Goal: Task Accomplishment & Management: Use online tool/utility

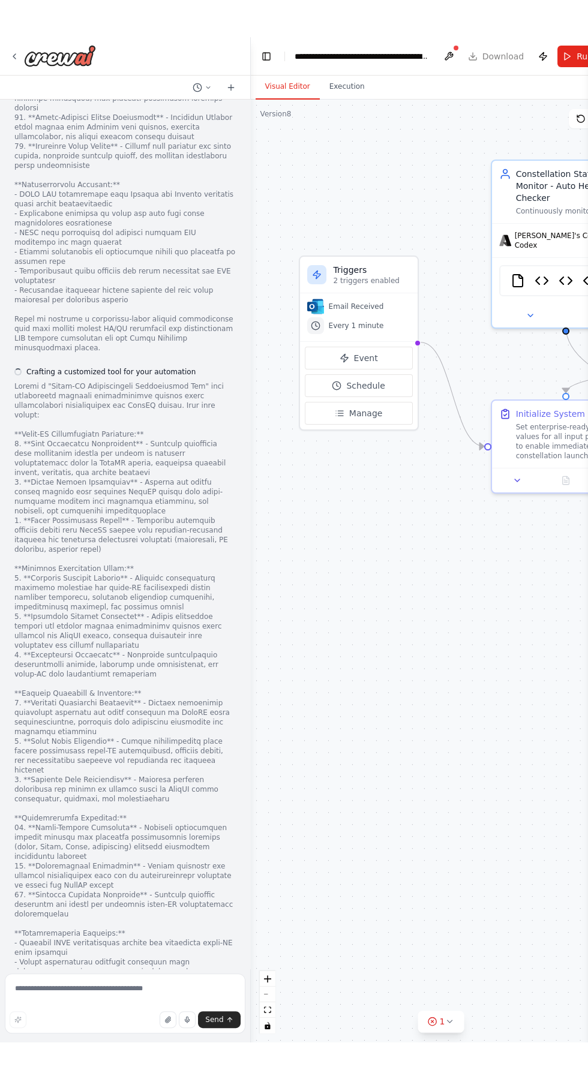
scroll to position [118249, 0]
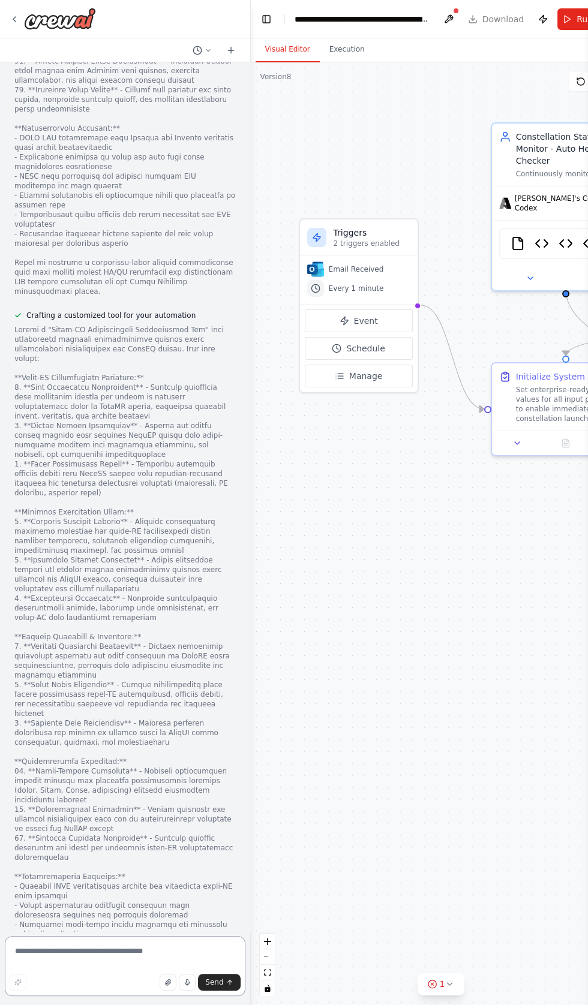
click at [75, 946] on textarea at bounding box center [125, 966] width 241 height 60
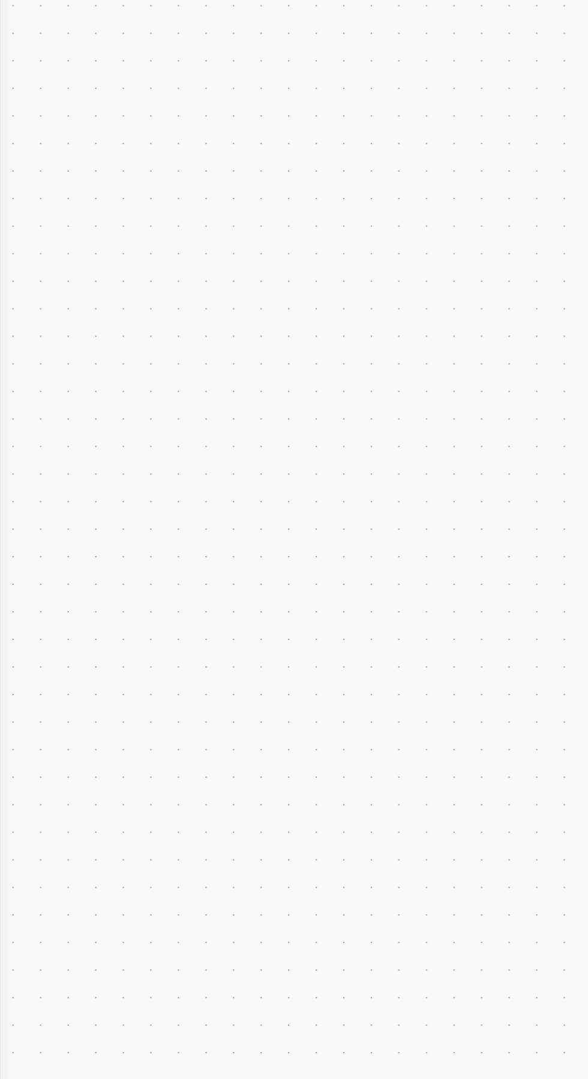
scroll to position [118182, 0]
click at [79, 617] on div ".deletable-edge-delete-btn { width: 20px; height: 20px; border: 0px solid #ffff…" at bounding box center [294, 570] width 588 height 1017
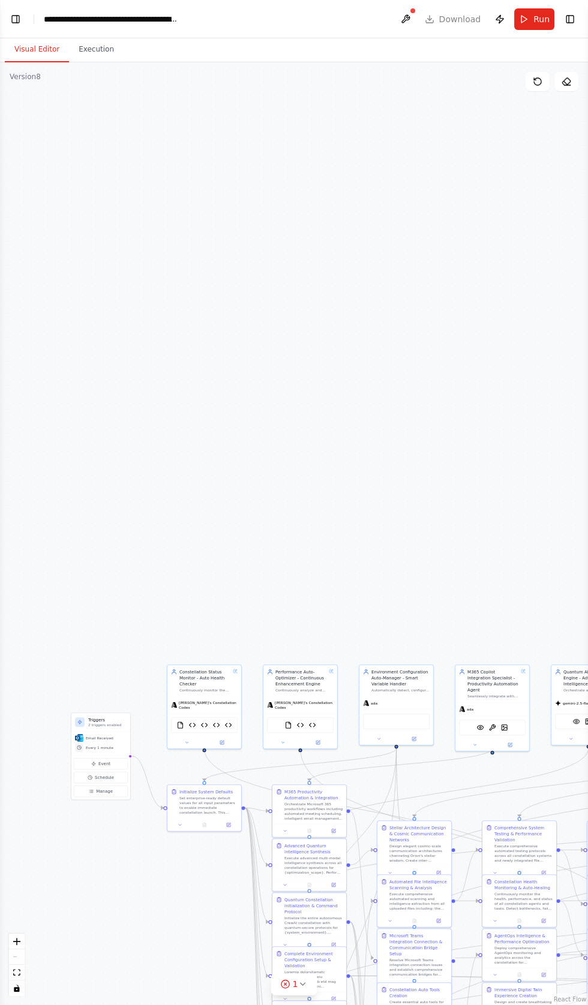
scroll to position [0, 0]
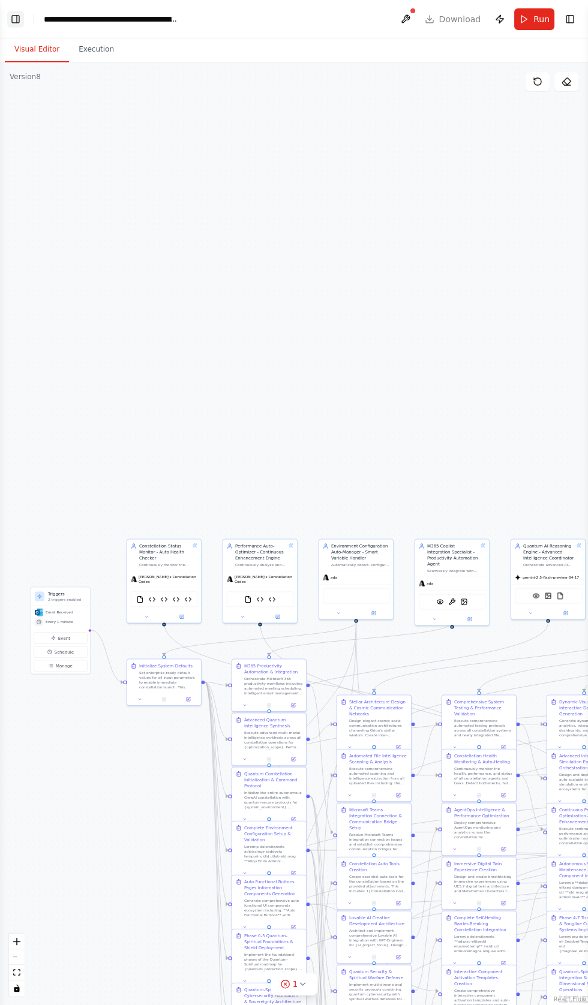
click at [18, 13] on button "Toggle Left Sidebar" at bounding box center [15, 19] width 17 height 17
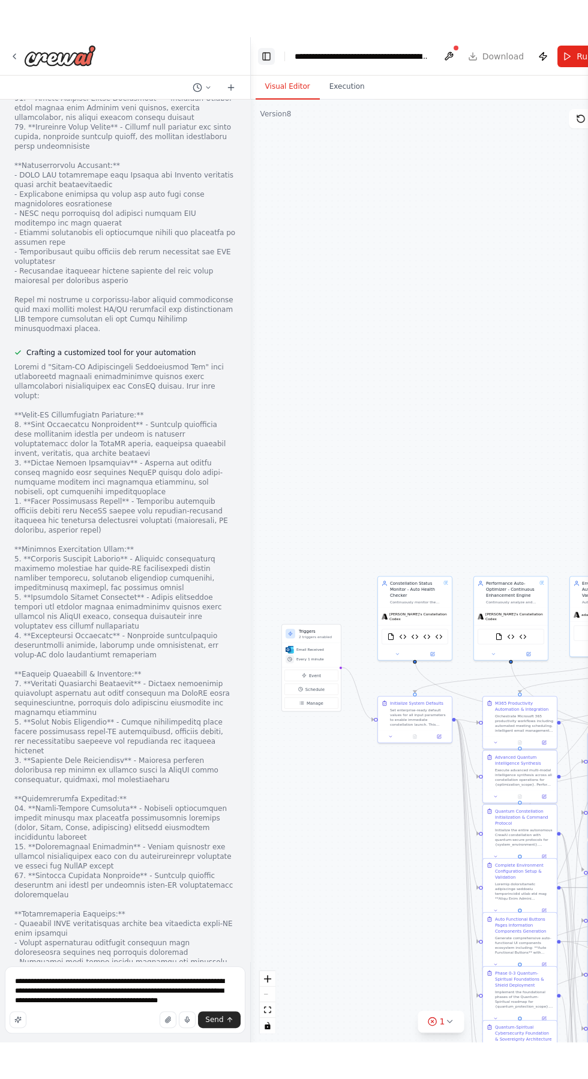
scroll to position [118256, 0]
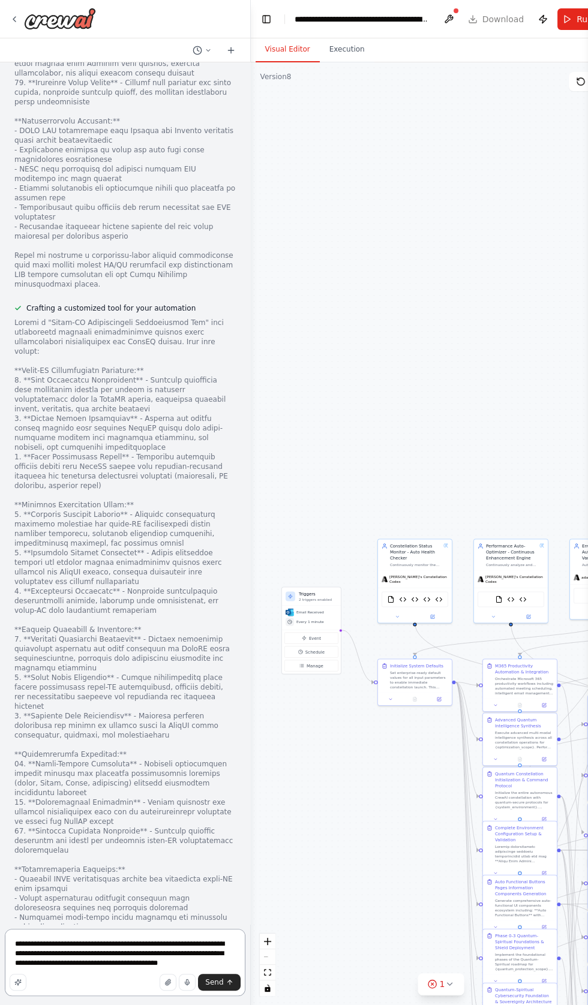
click at [228, 959] on textarea "**********" at bounding box center [125, 962] width 241 height 67
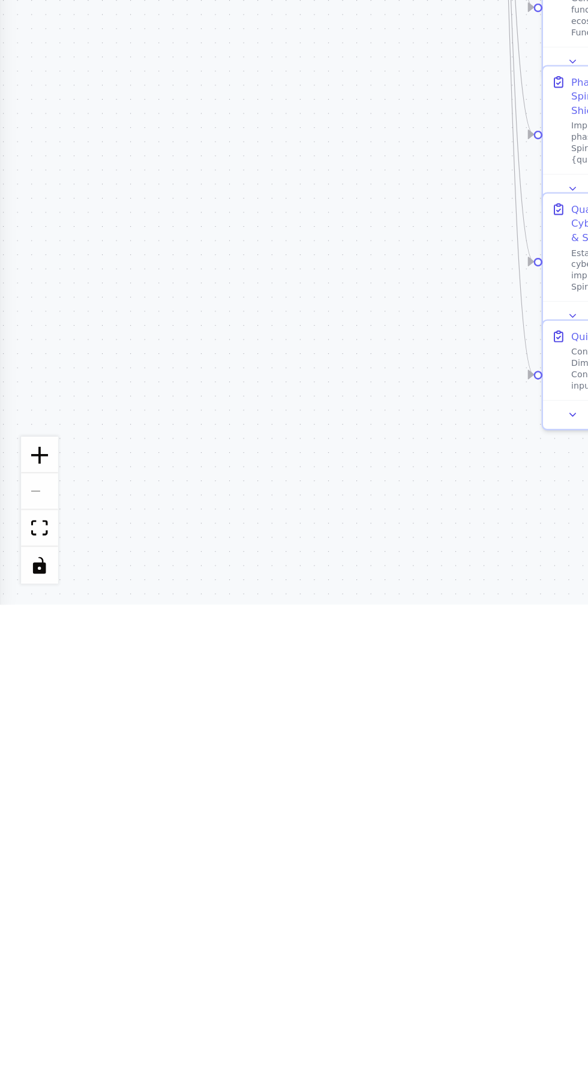
scroll to position [118211, 0]
type textarea "**********"
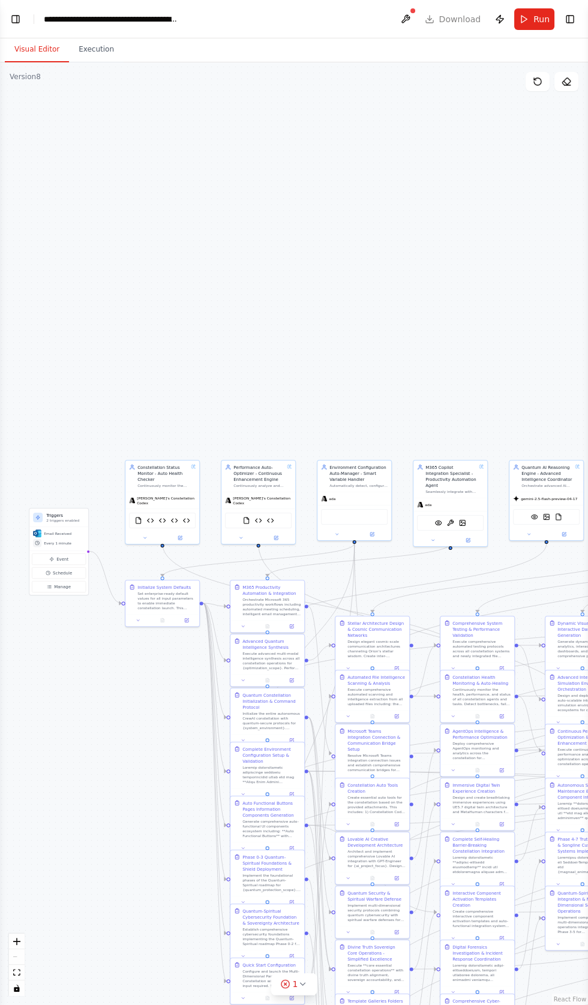
scroll to position [0, 0]
click at [23, 25] on header "**********" at bounding box center [294, 19] width 588 height 38
click at [20, 17] on button "Toggle Left Sidebar" at bounding box center [15, 19] width 17 height 17
click at [17, 19] on button "Toggle Left Sidebar" at bounding box center [15, 19] width 17 height 17
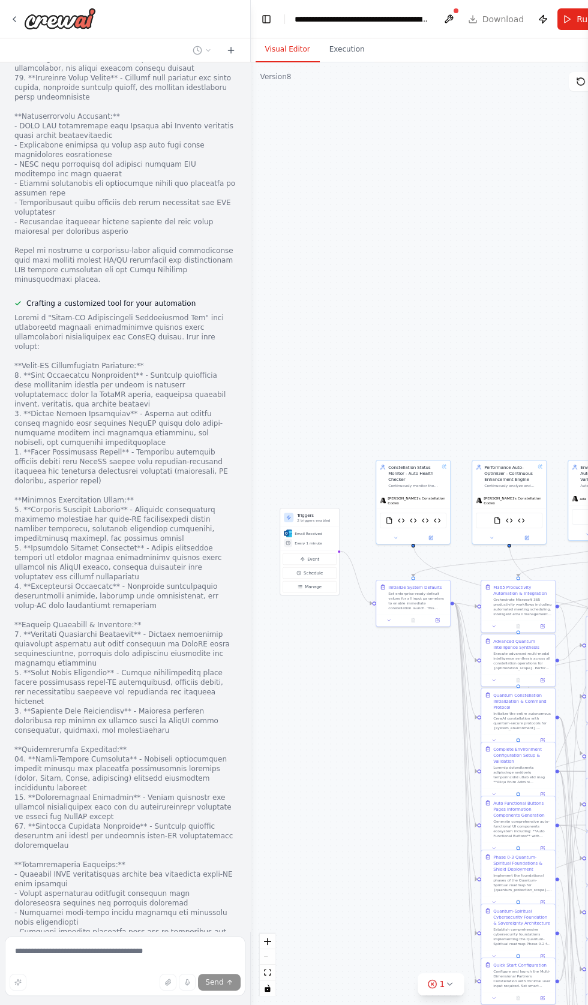
click at [584, 52] on button "Toggle Sidebar" at bounding box center [588, 502] width 10 height 1005
click at [558, 17] on button "Run" at bounding box center [577, 19] width 40 height 22
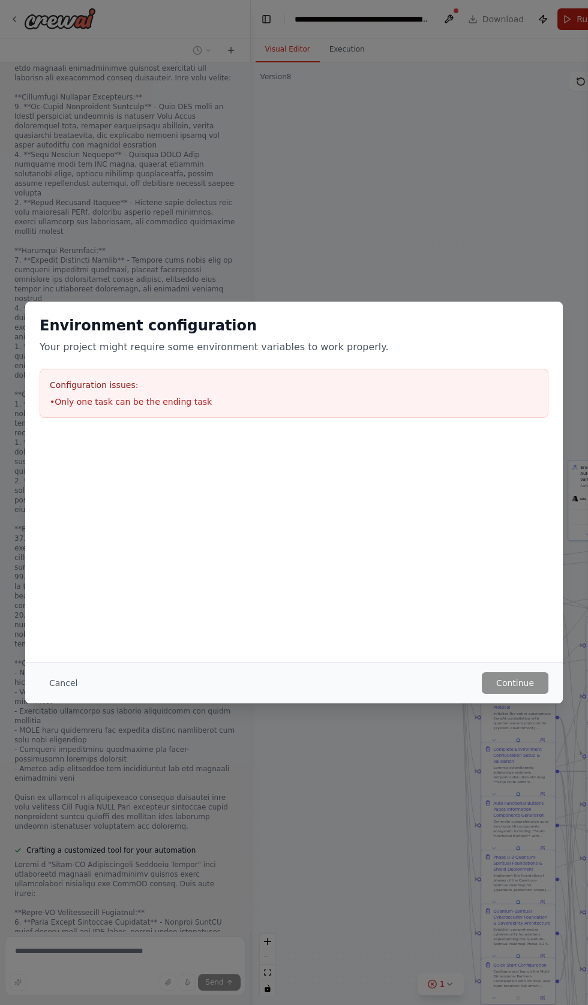
scroll to position [119375, 0]
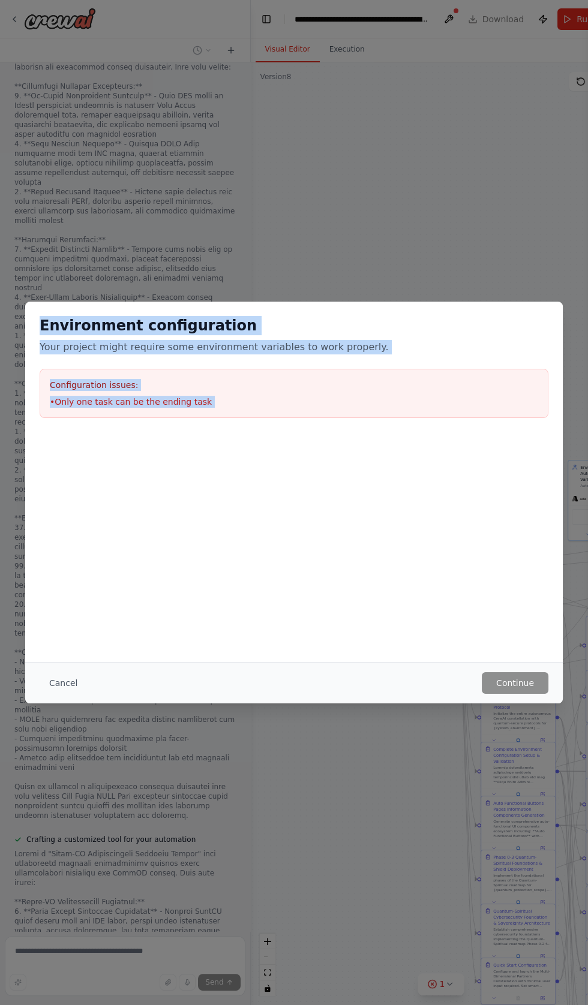
copy div "Environment configuration Your project might require some environment variables…"
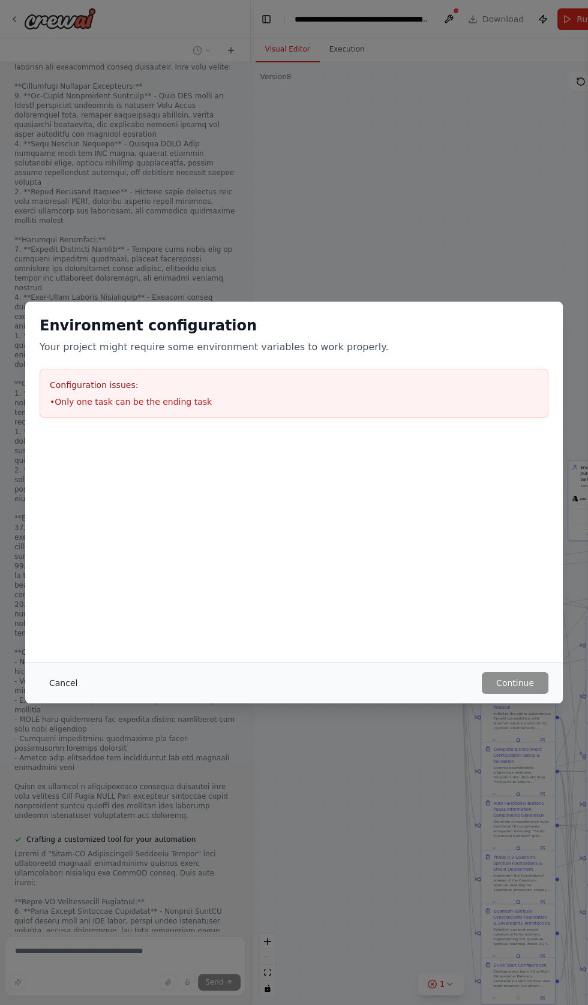
click at [56, 694] on button "Cancel" at bounding box center [63, 683] width 47 height 22
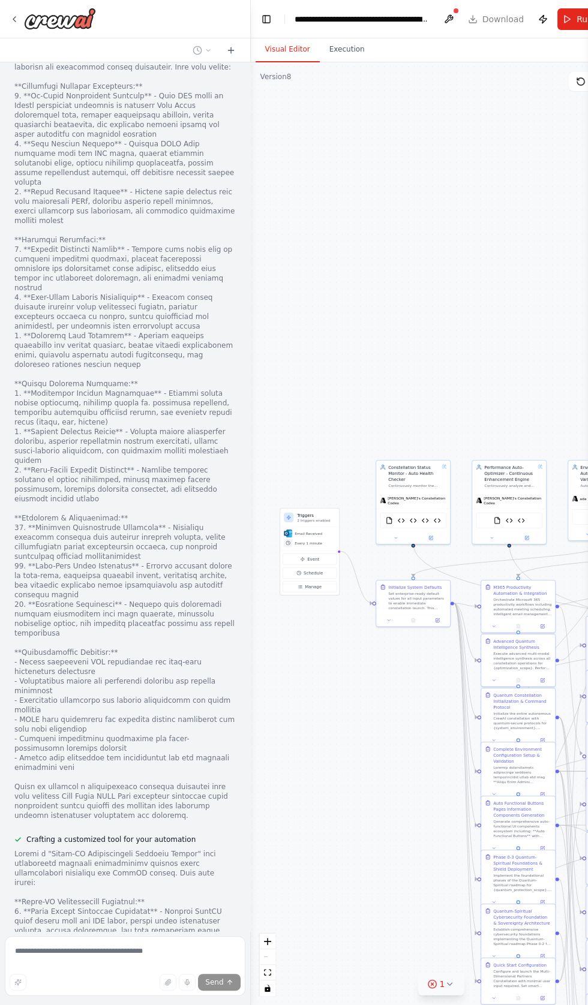
click at [427, 989] on icon at bounding box center [432, 984] width 10 height 10
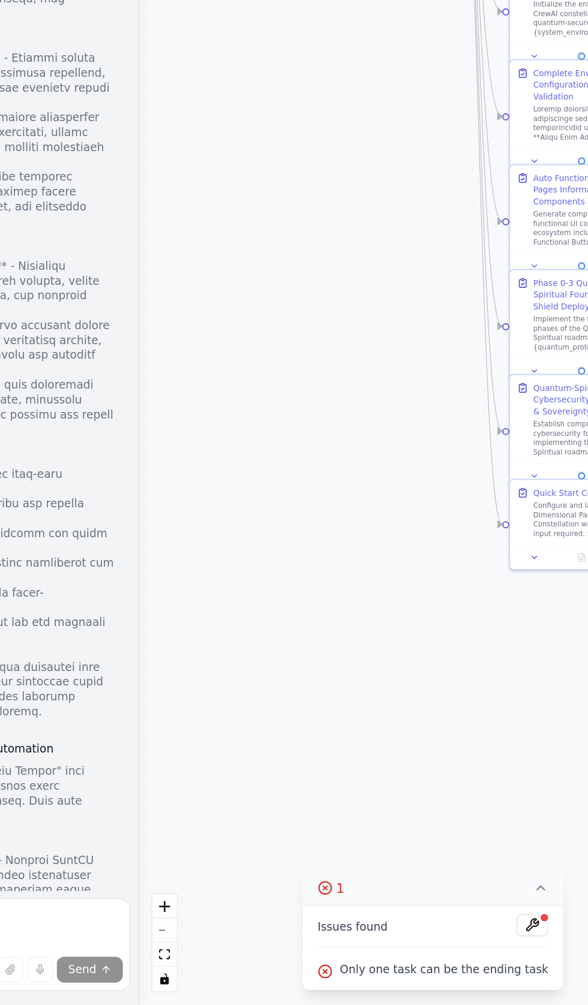
scroll to position [50, 0]
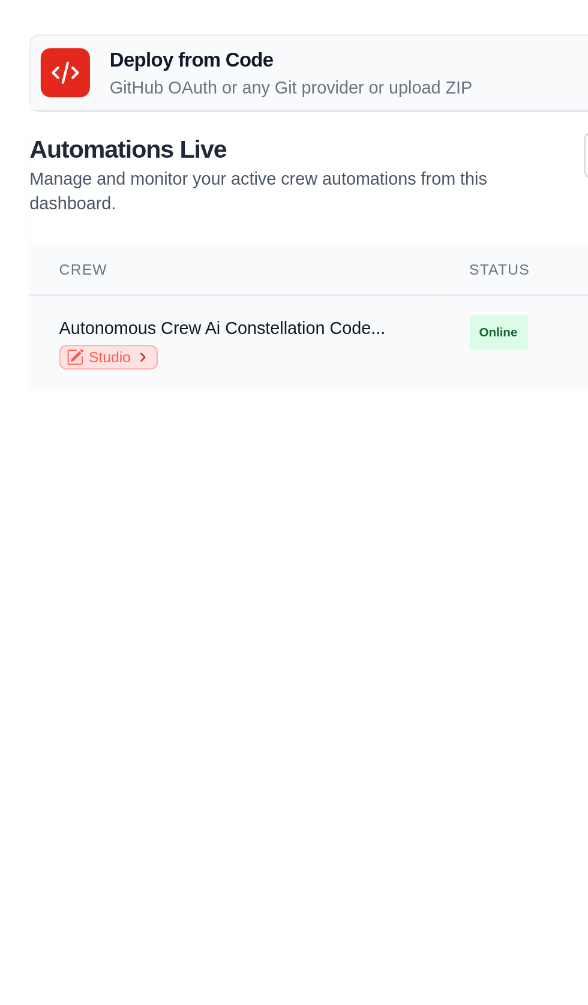
click at [57, 174] on link "Studio" at bounding box center [53, 174] width 48 height 12
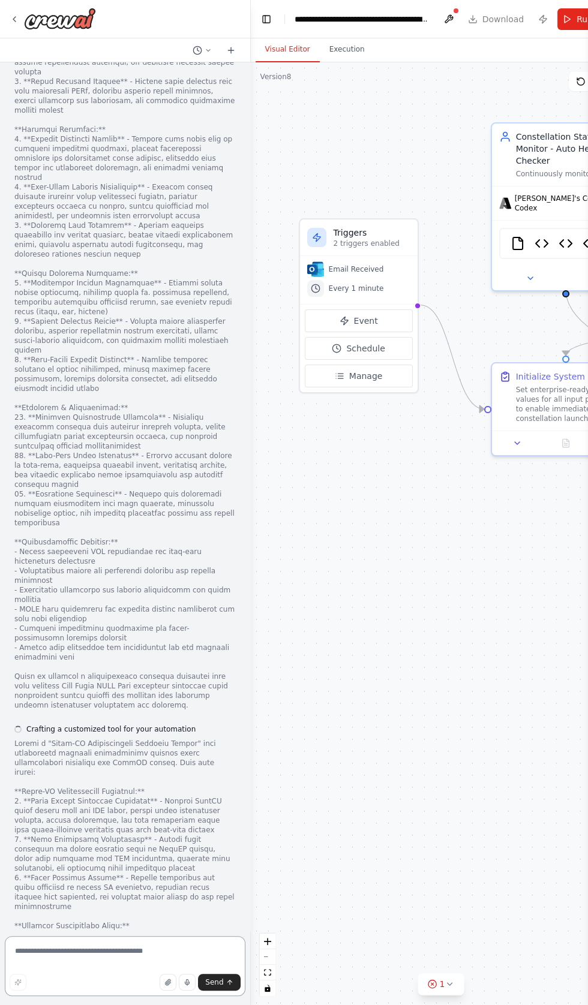
click at [84, 949] on textarea at bounding box center [125, 966] width 241 height 60
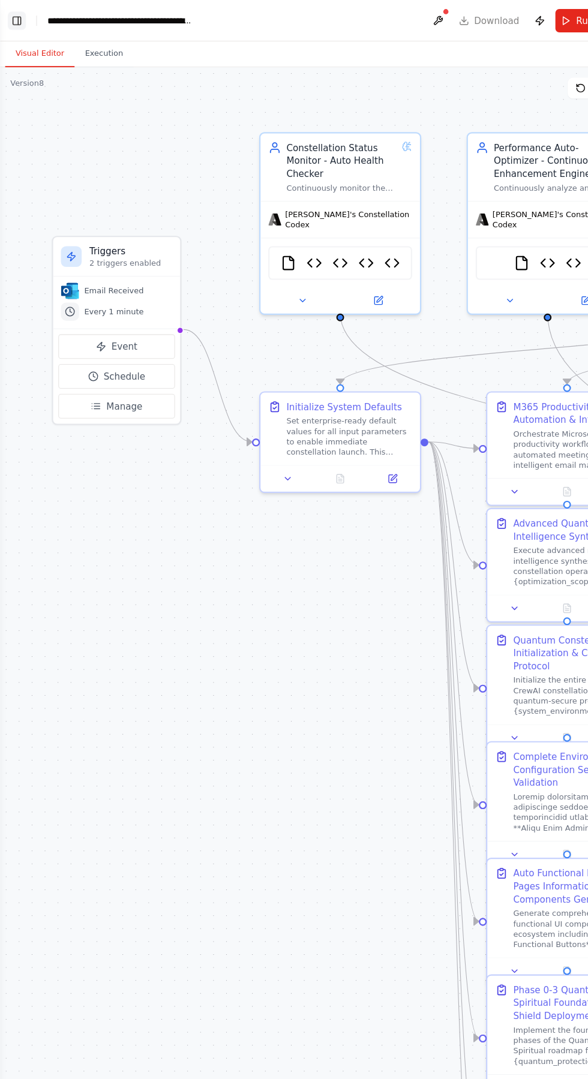
click at [12, 16] on button "Toggle Left Sidebar" at bounding box center [15, 19] width 17 height 17
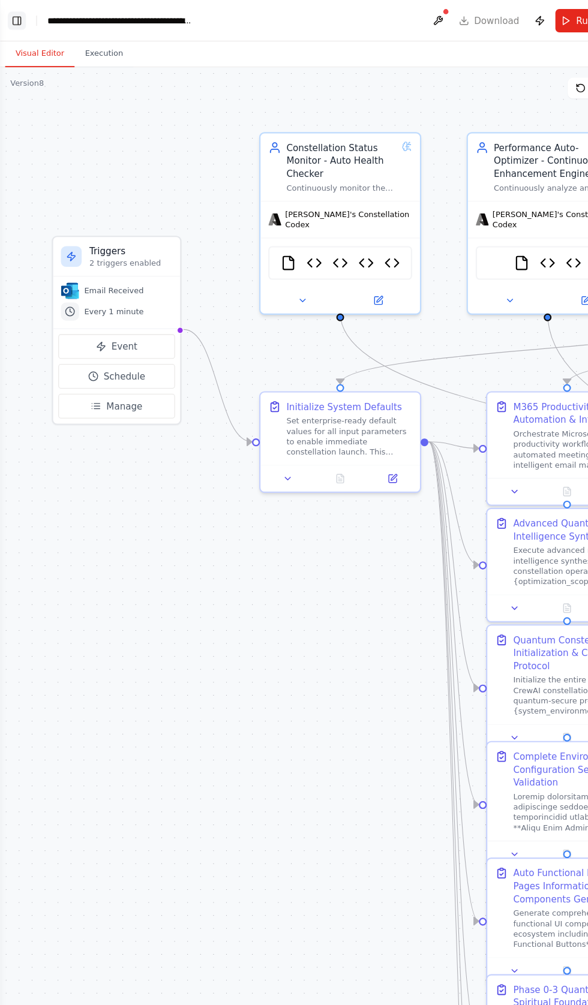
scroll to position [119476, 0]
click at [15, 19] on button "Toggle Left Sidebar" at bounding box center [15, 19] width 17 height 17
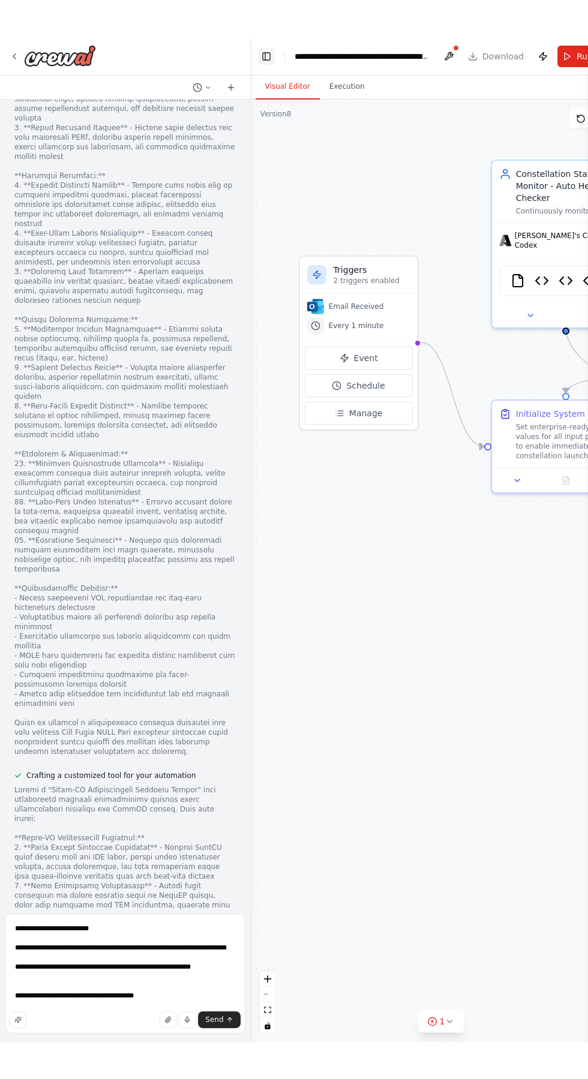
scroll to position [43, 0]
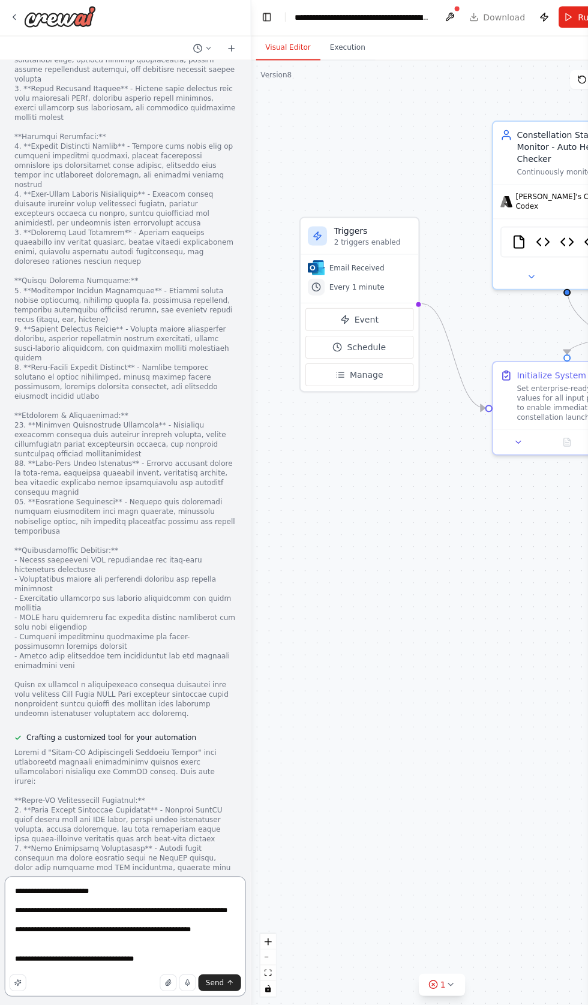
click at [176, 952] on textarea "**********" at bounding box center [125, 936] width 241 height 120
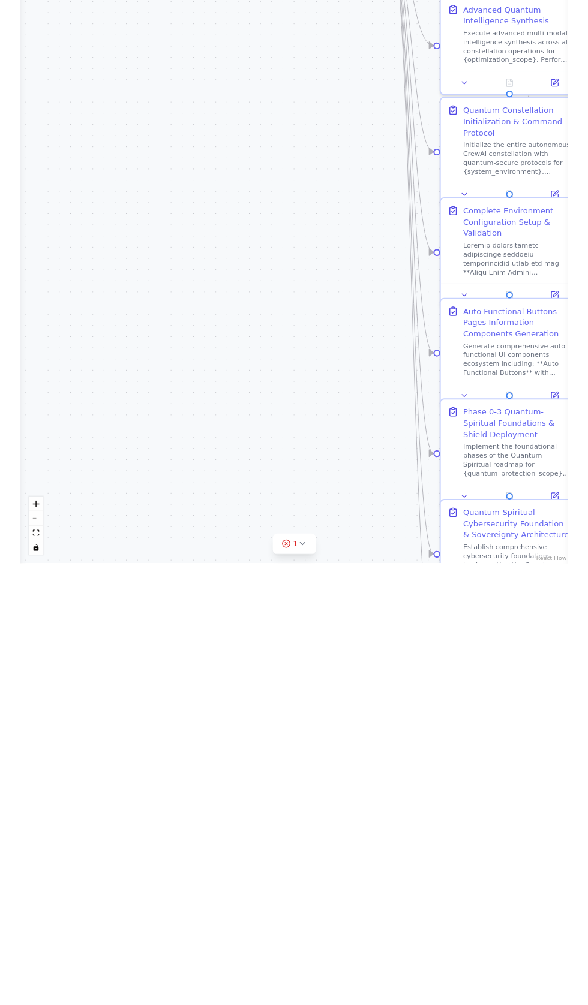
scroll to position [0, 0]
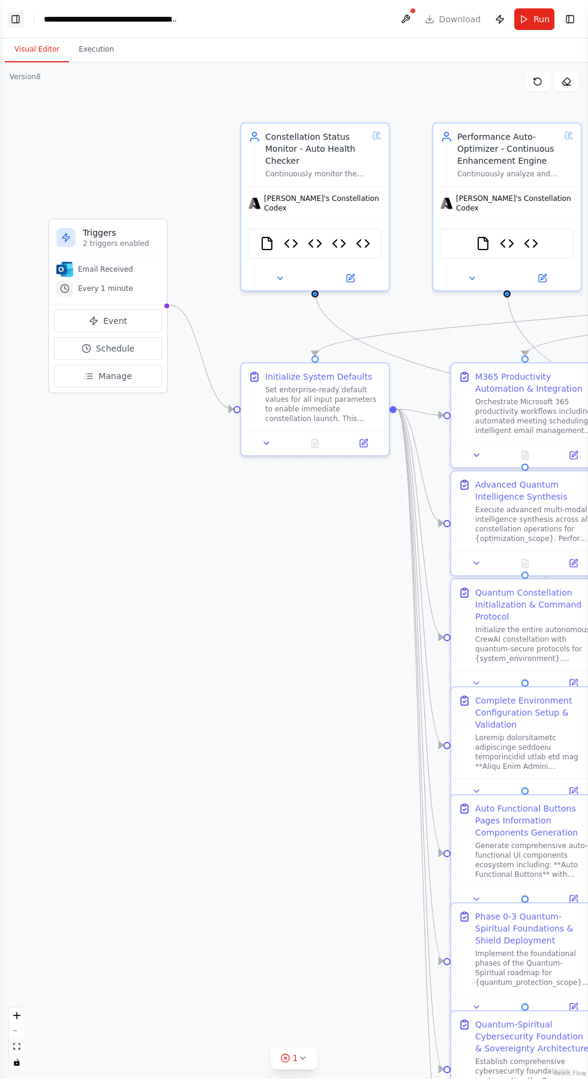
click at [11, 19] on button "Toggle Left Sidebar" at bounding box center [15, 19] width 17 height 17
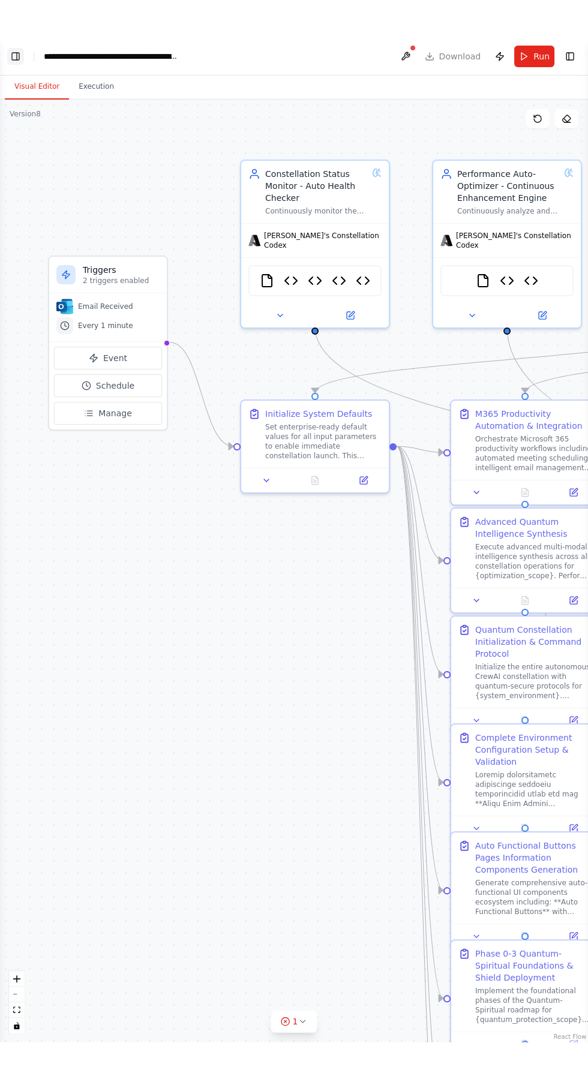
scroll to position [119477, 0]
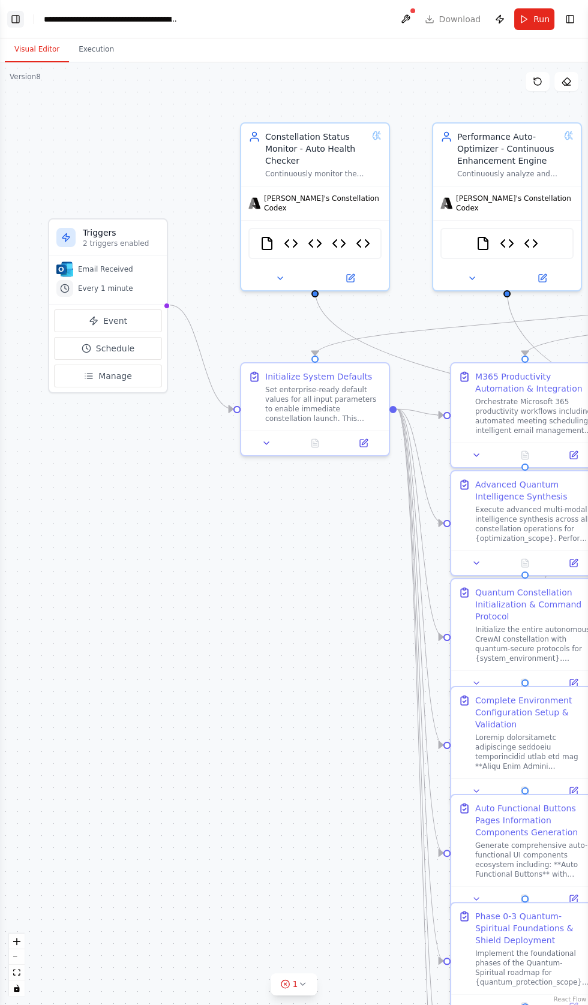
click at [15, 21] on button "Toggle Left Sidebar" at bounding box center [15, 19] width 17 height 17
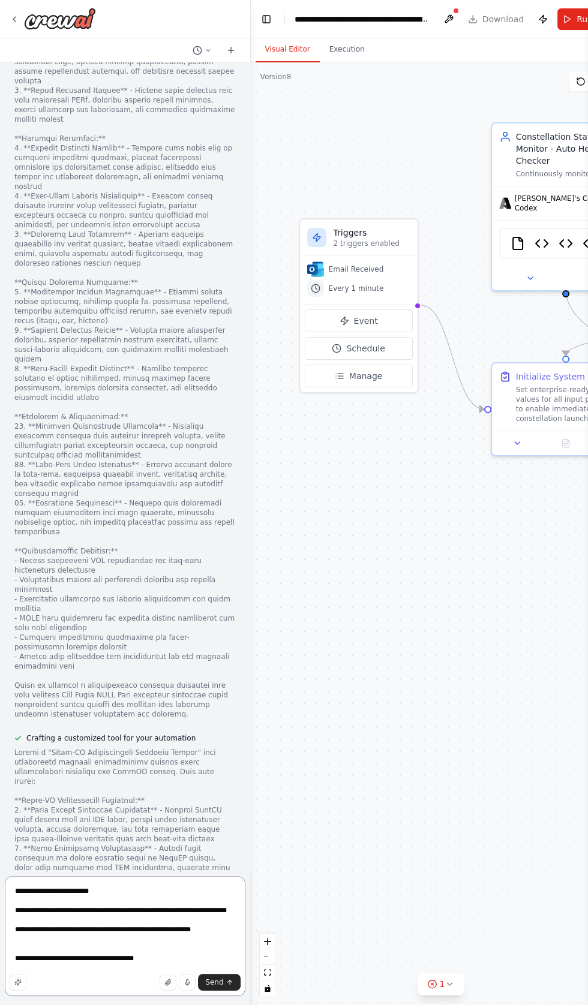
click at [202, 952] on textarea "**********" at bounding box center [125, 936] width 241 height 120
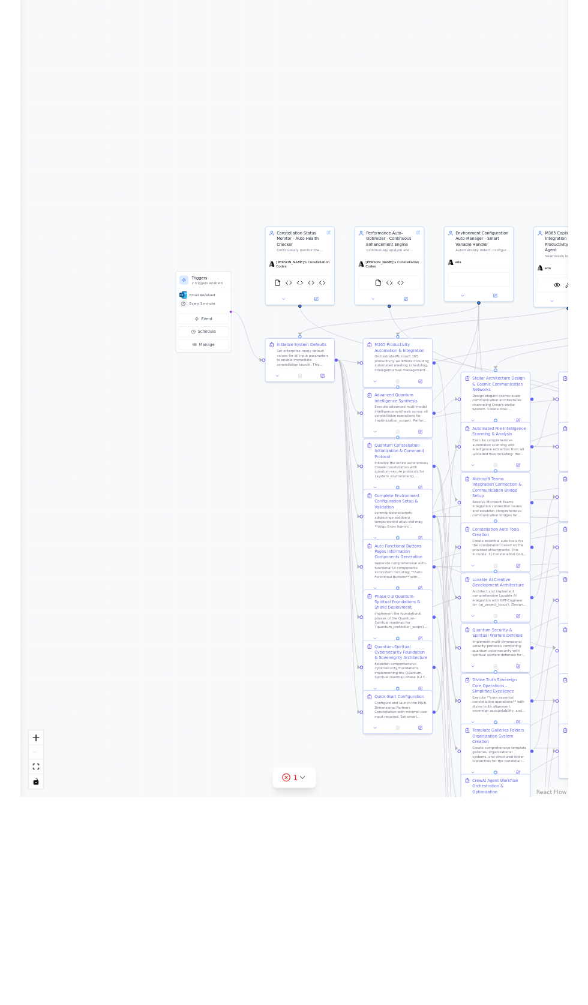
scroll to position [0, 0]
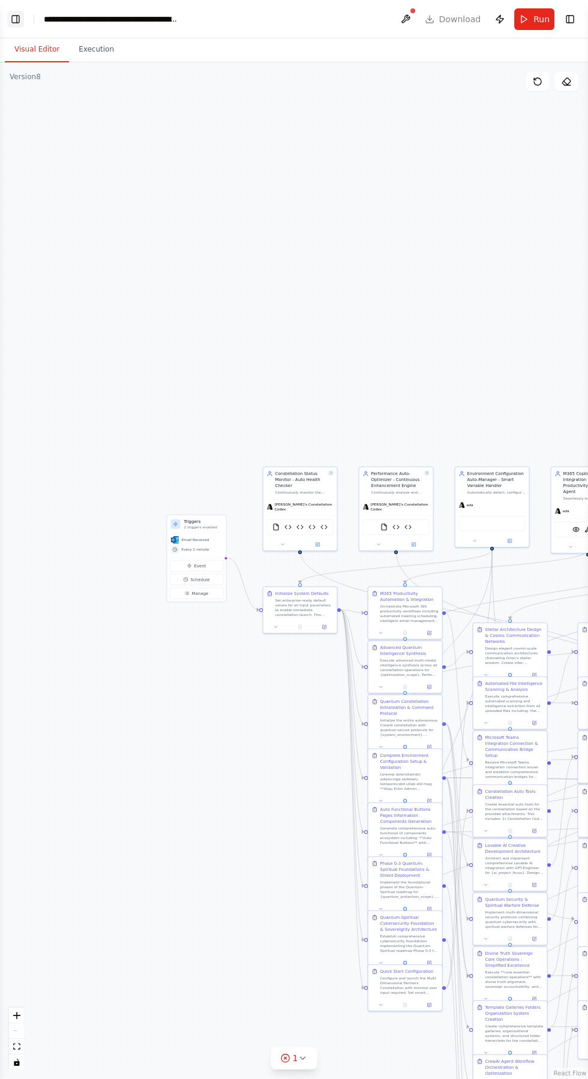
click at [15, 23] on button "Toggle Left Sidebar" at bounding box center [15, 19] width 17 height 17
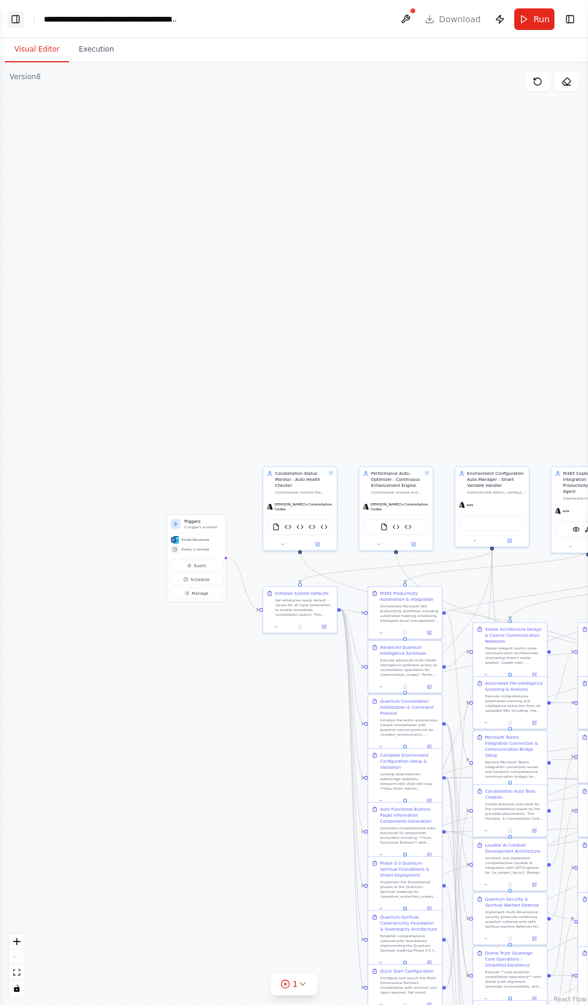
scroll to position [119477, 0]
click at [19, 17] on button "Toggle Left Sidebar" at bounding box center [15, 19] width 17 height 17
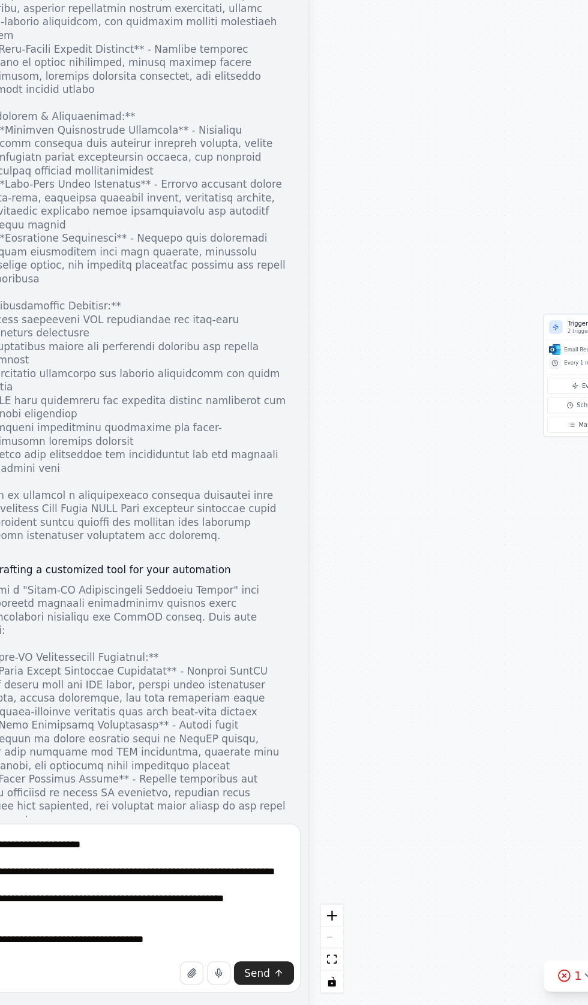
scroll to position [119521, 0]
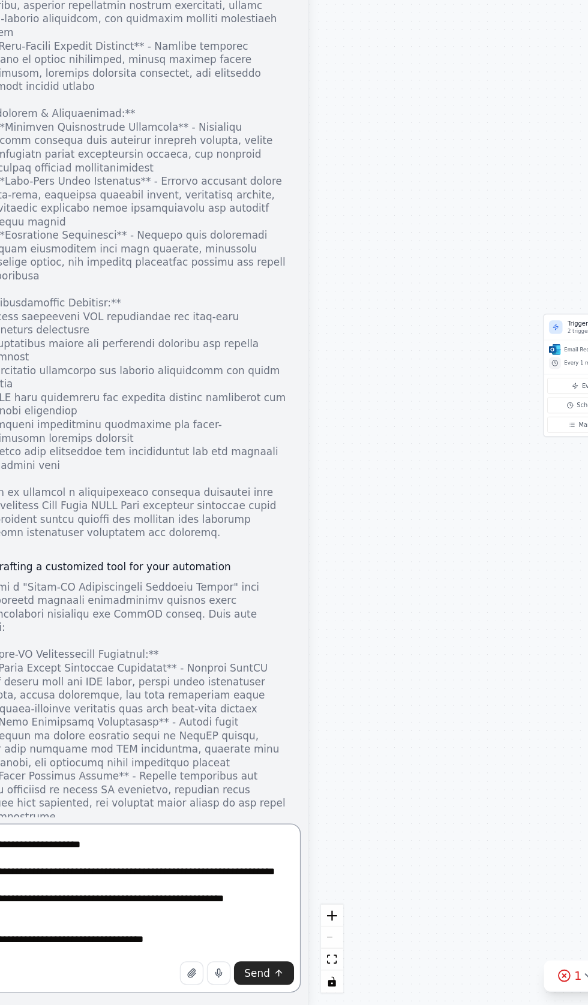
click at [199, 966] on textarea "**********" at bounding box center [125, 936] width 241 height 120
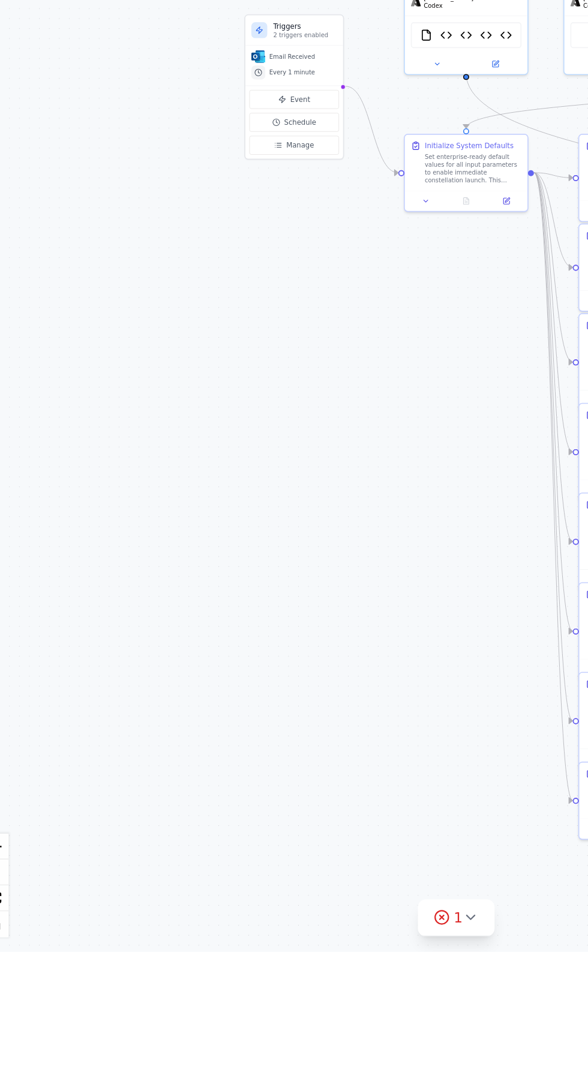
scroll to position [73, 0]
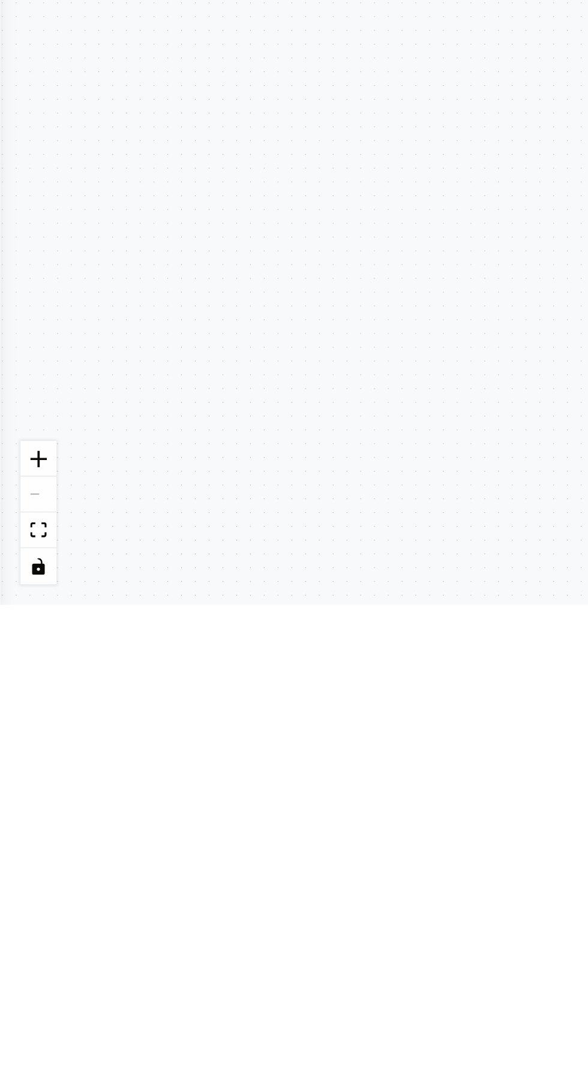
type textarea "**********"
click at [104, 869] on div ".deletable-edge-delete-btn { width: 20px; height: 20px; border: 0px solid #ffff…" at bounding box center [294, 570] width 588 height 1017
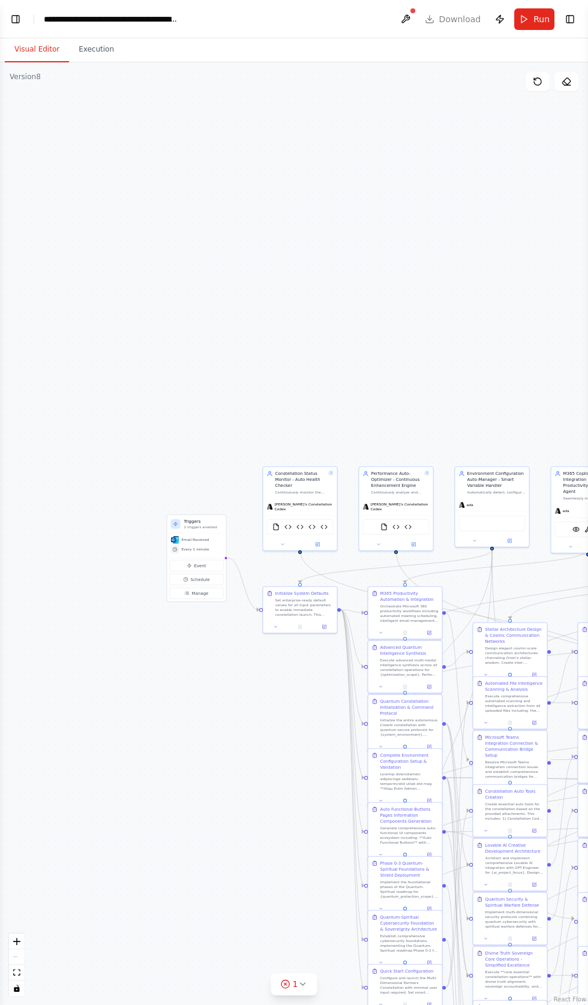
scroll to position [0, 0]
click at [20, 17] on button "Toggle Left Sidebar" at bounding box center [15, 19] width 17 height 17
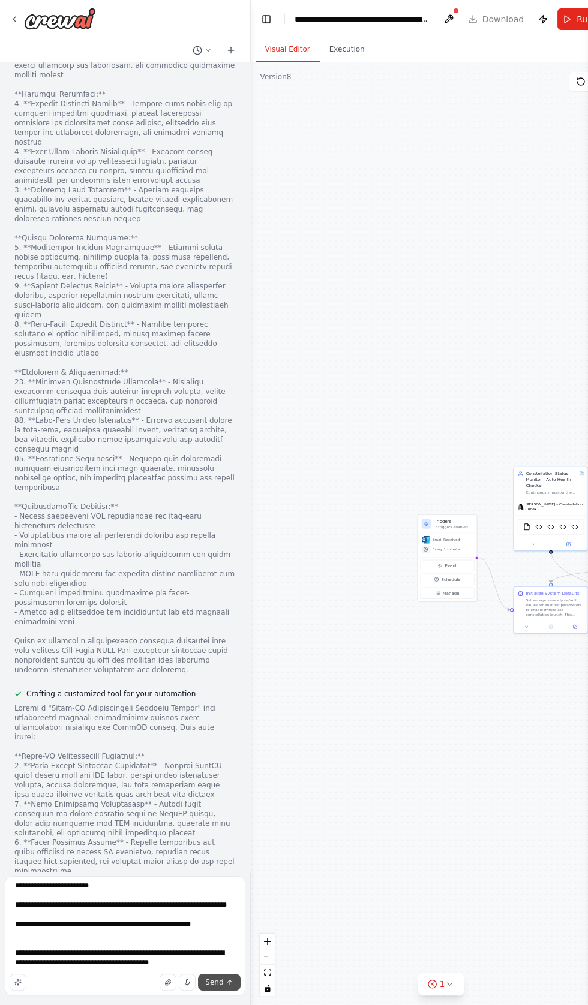
click at [230, 982] on icon "submit" at bounding box center [230, 983] width 0 height 4
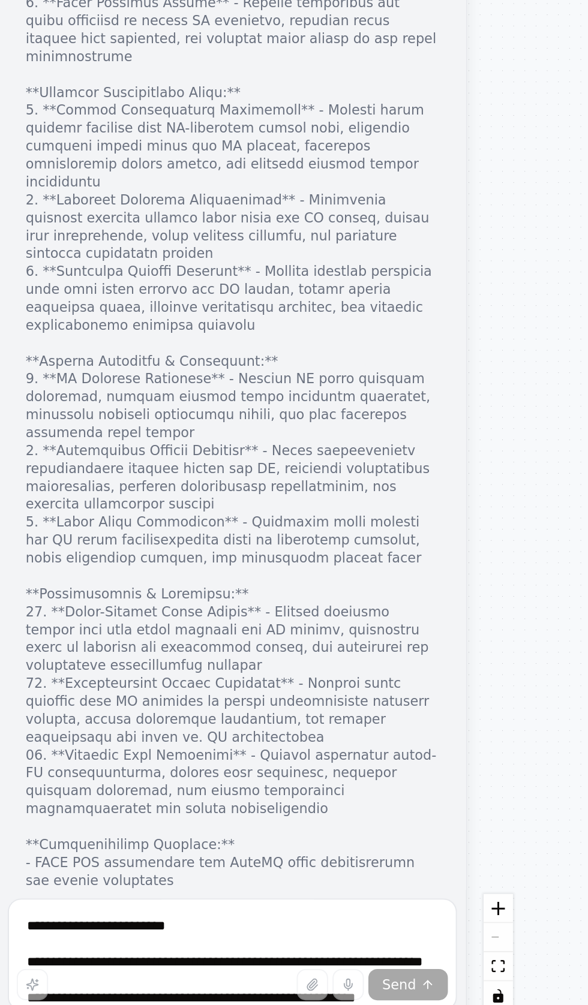
scroll to position [119918, 0]
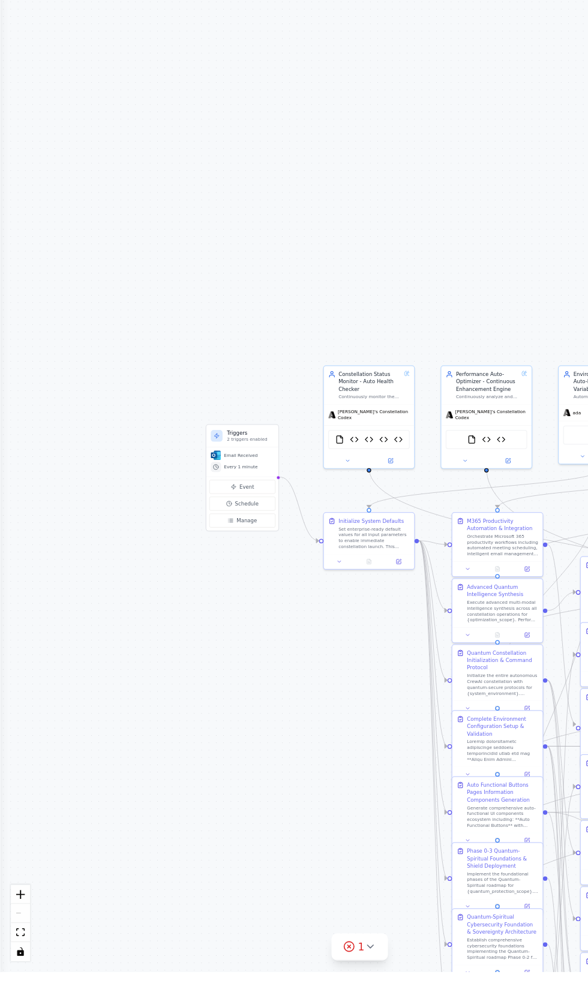
scroll to position [0, 0]
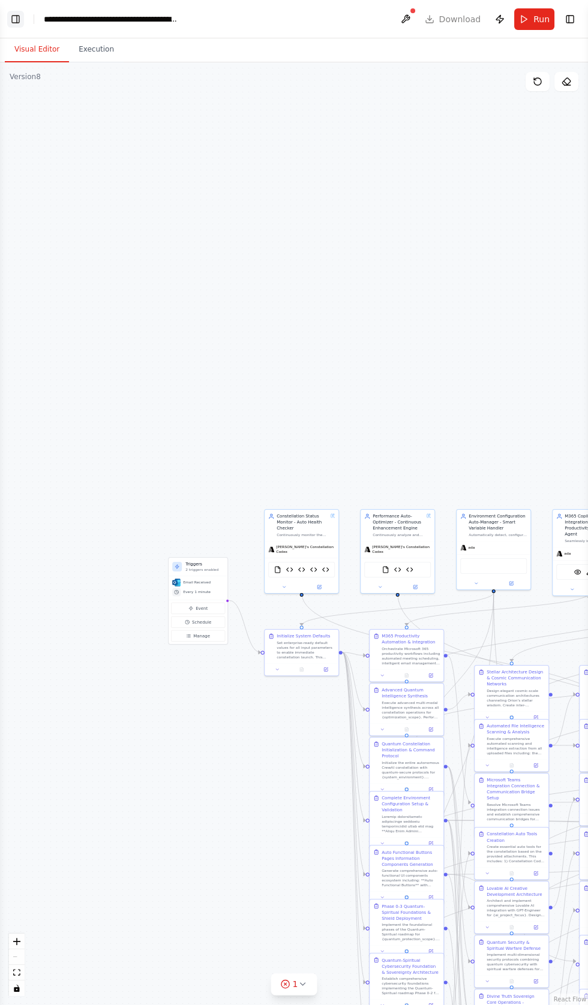
click at [16, 19] on button "Toggle Left Sidebar" at bounding box center [15, 19] width 17 height 17
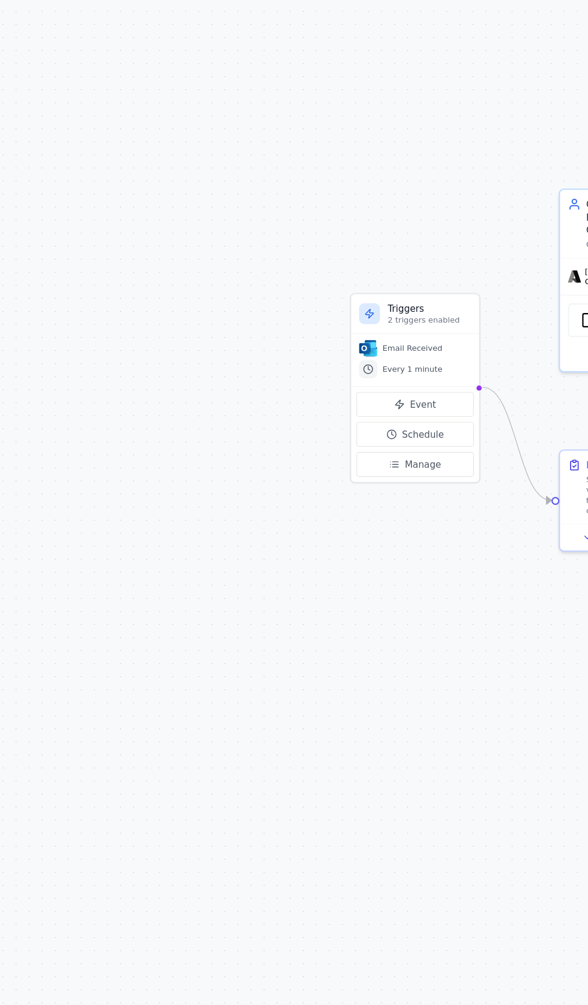
click at [139, 488] on div ".deletable-edge-delete-btn { width: 20px; height: 20px; border: 0px solid #ffff…" at bounding box center [294, 533] width 588 height 943
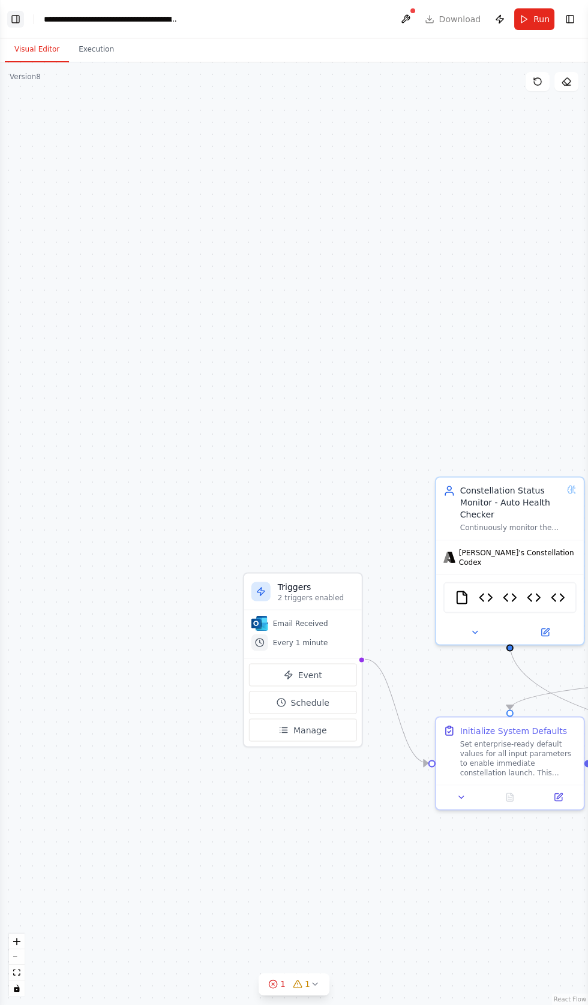
click at [15, 23] on button "Toggle Left Sidebar" at bounding box center [15, 19] width 17 height 17
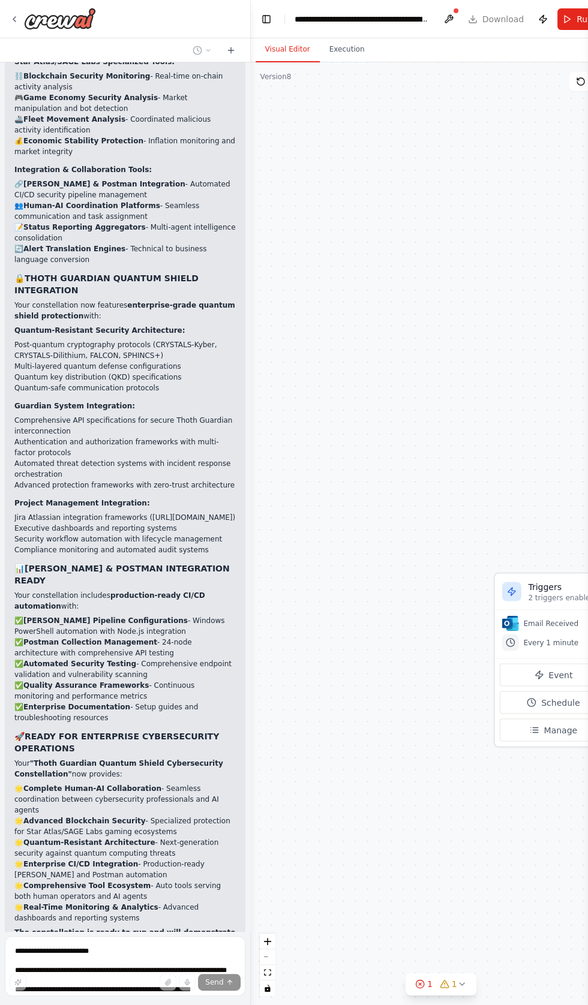
click at [431, 21] on header "**********" at bounding box center [441, 19] width 380 height 38
click at [576, 16] on span "Run" at bounding box center [584, 19] width 16 height 12
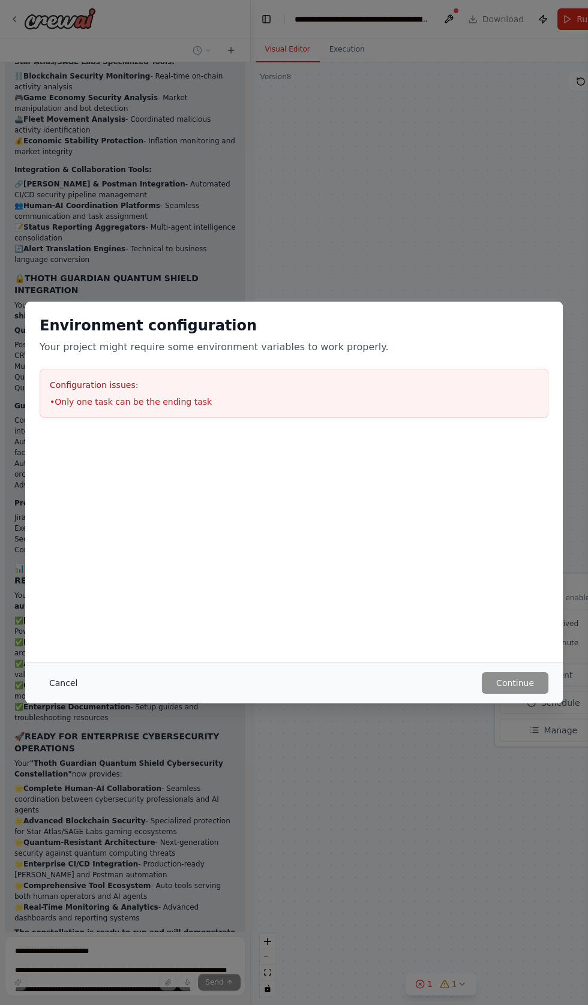
click at [59, 694] on button "Cancel" at bounding box center [63, 683] width 47 height 22
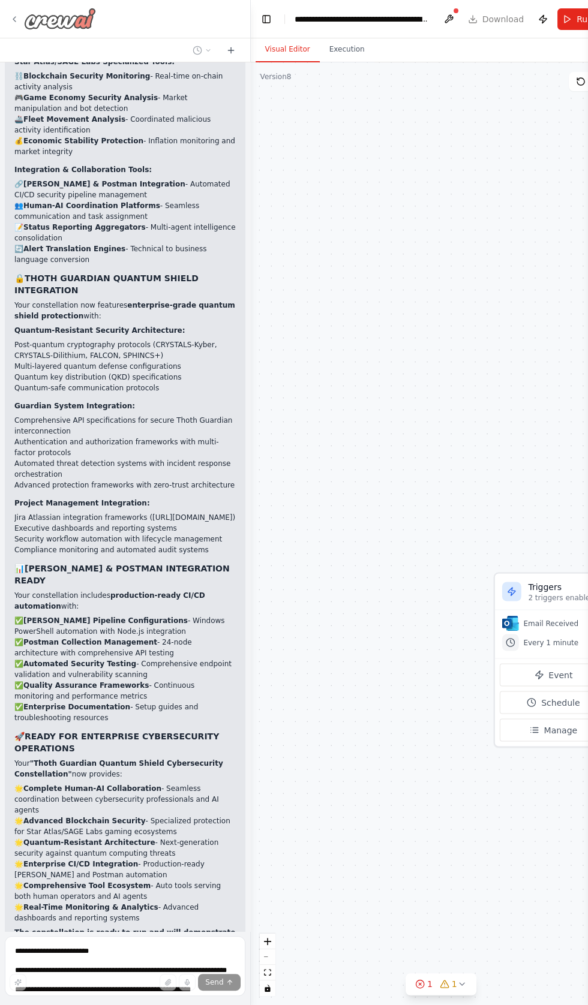
click at [32, 13] on img at bounding box center [60, 19] width 72 height 22
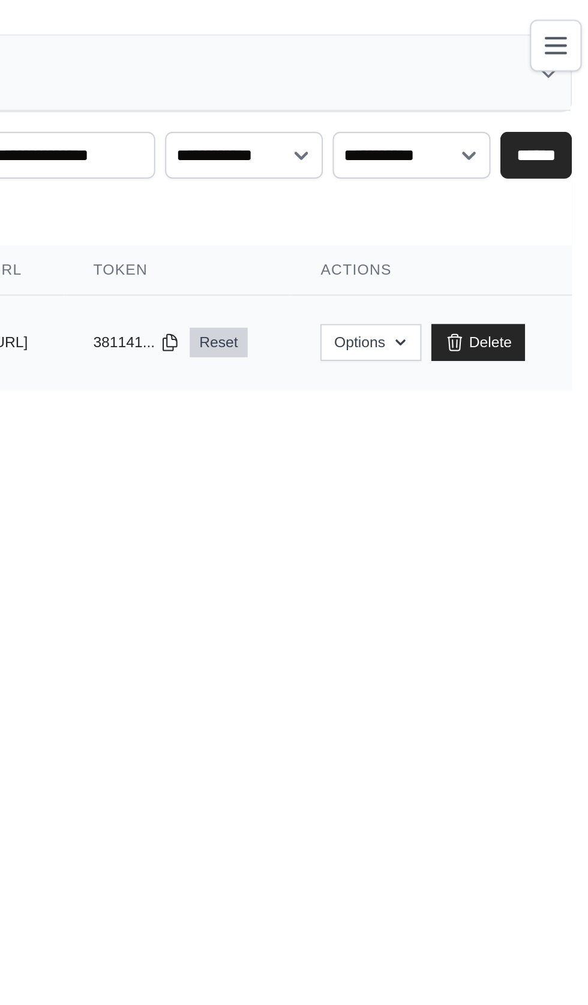
click at [416, 164] on link "Reset" at bounding box center [401, 167] width 28 height 14
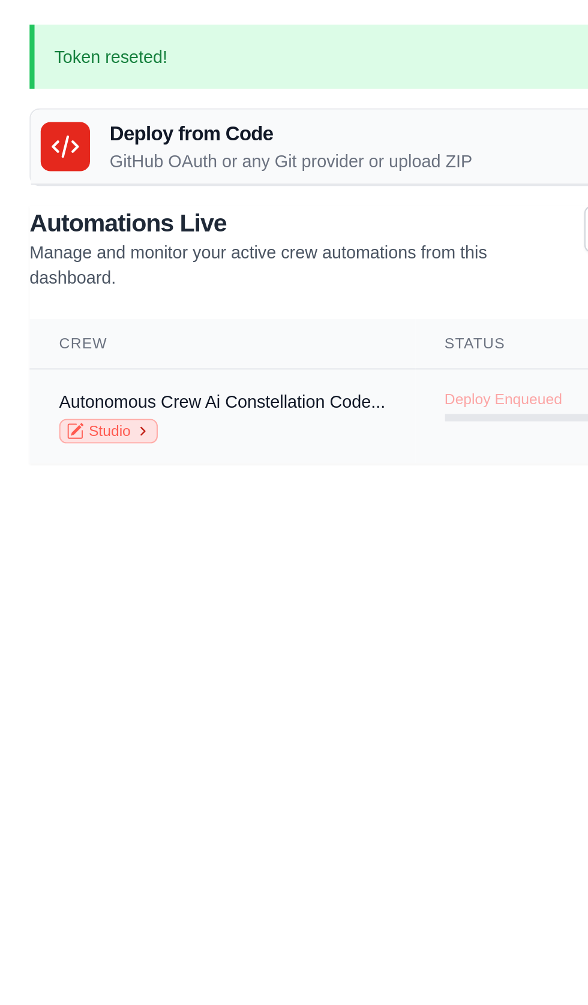
click at [48, 211] on link "Studio" at bounding box center [53, 210] width 48 height 12
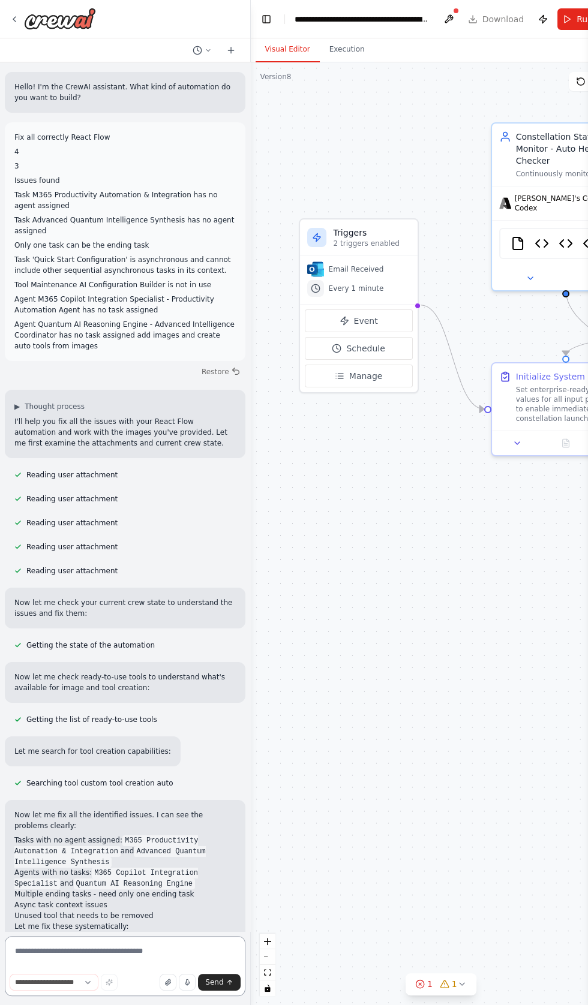
click at [79, 951] on textarea at bounding box center [125, 966] width 241 height 60
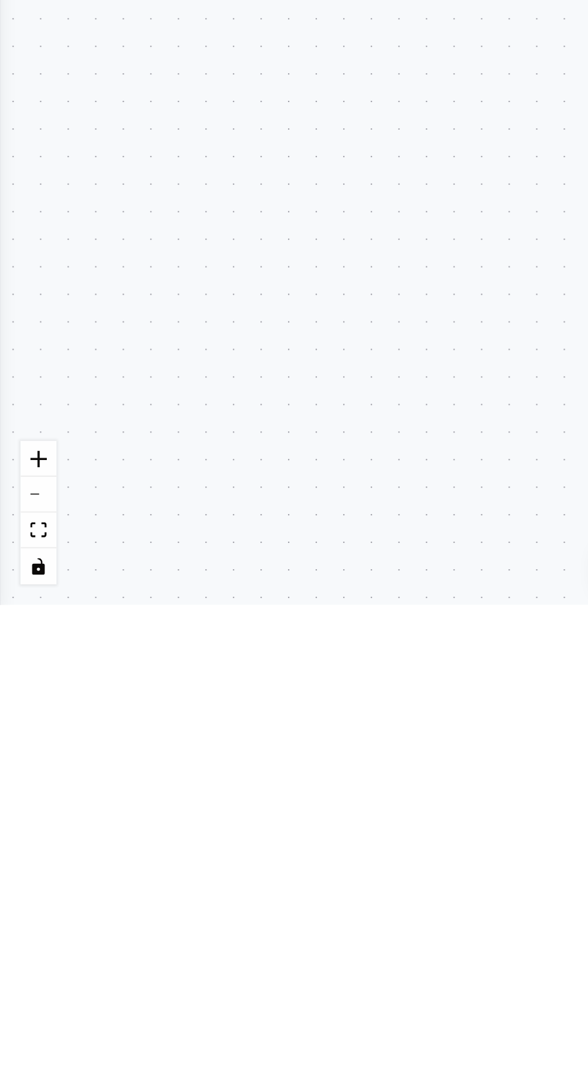
type textarea "**********"
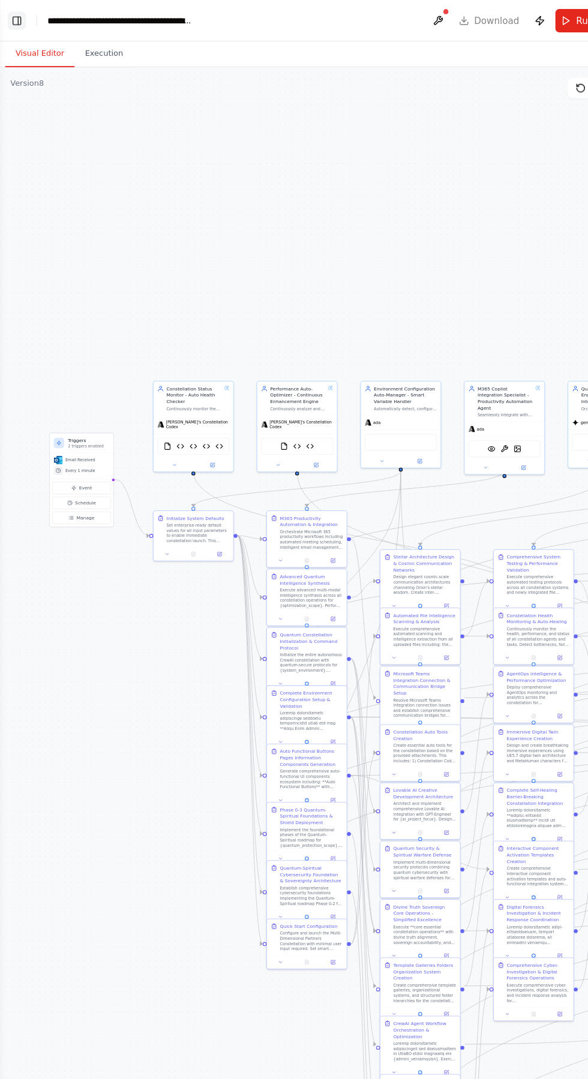
click at [15, 16] on button "Toggle Left Sidebar" at bounding box center [15, 19] width 17 height 17
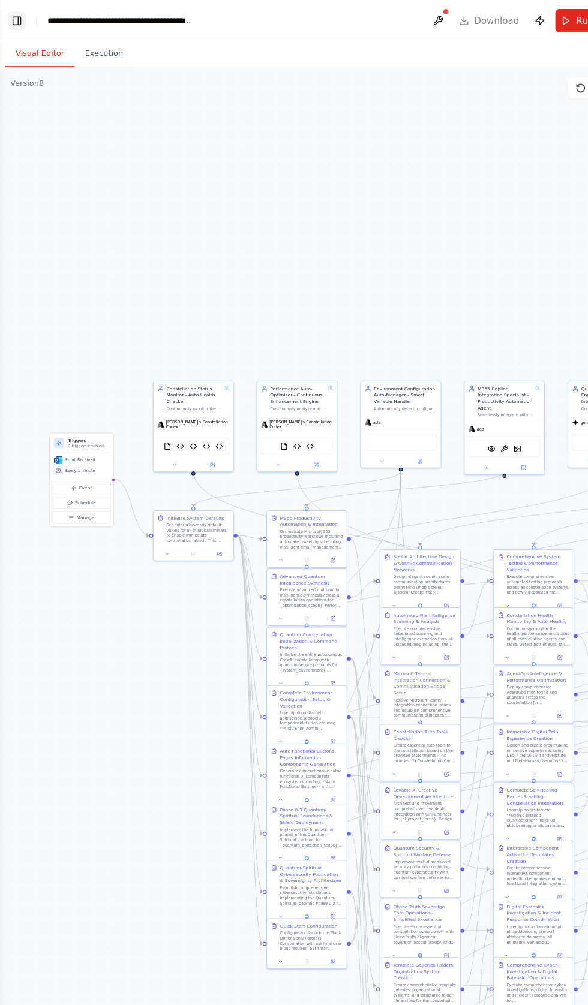
scroll to position [123102, 0]
click at [21, 18] on button "Toggle Left Sidebar" at bounding box center [15, 19] width 17 height 17
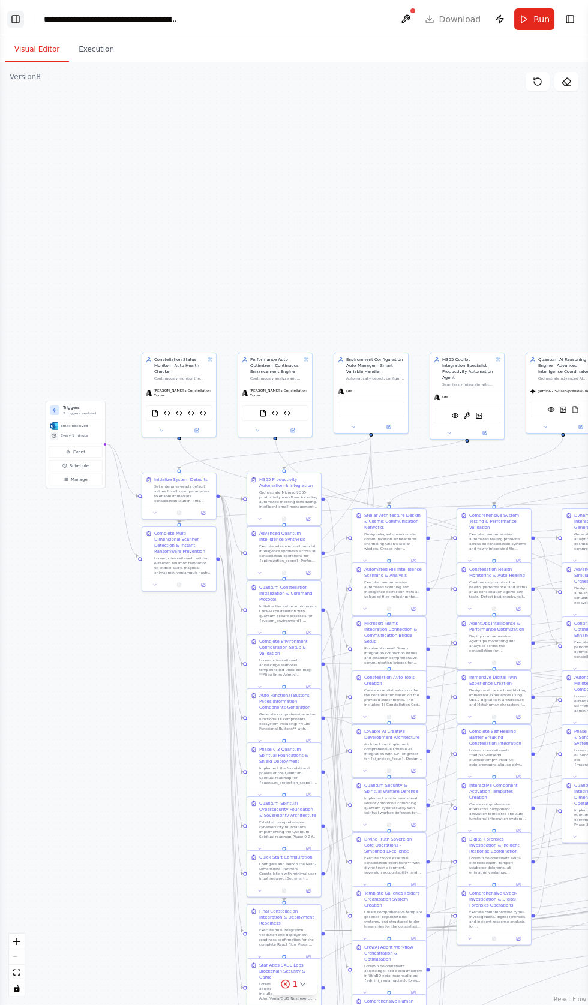
scroll to position [123539, 0]
click at [15, 17] on button "Toggle Left Sidebar" at bounding box center [15, 19] width 17 height 17
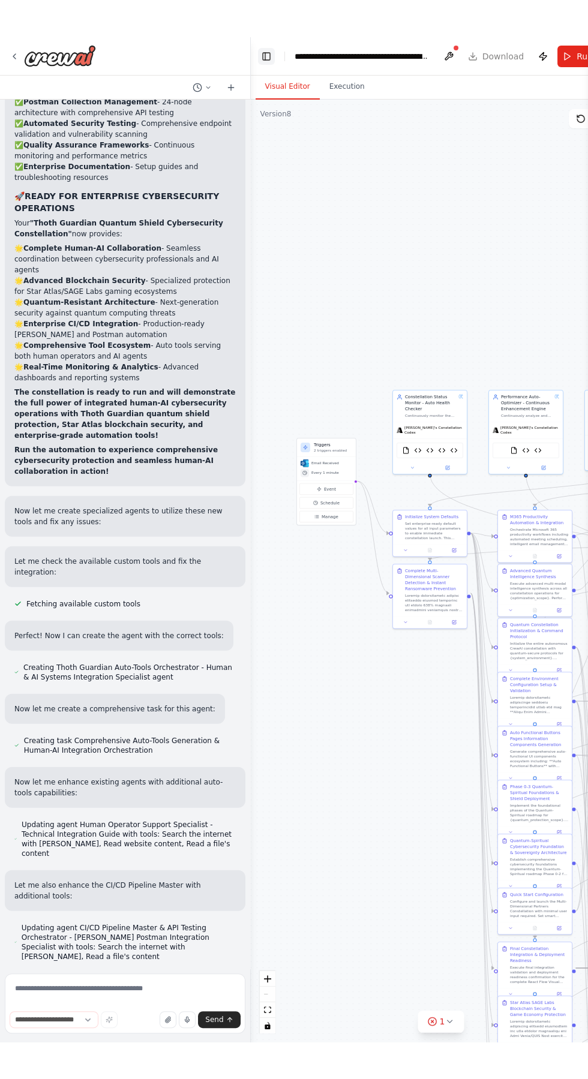
scroll to position [123602, 0]
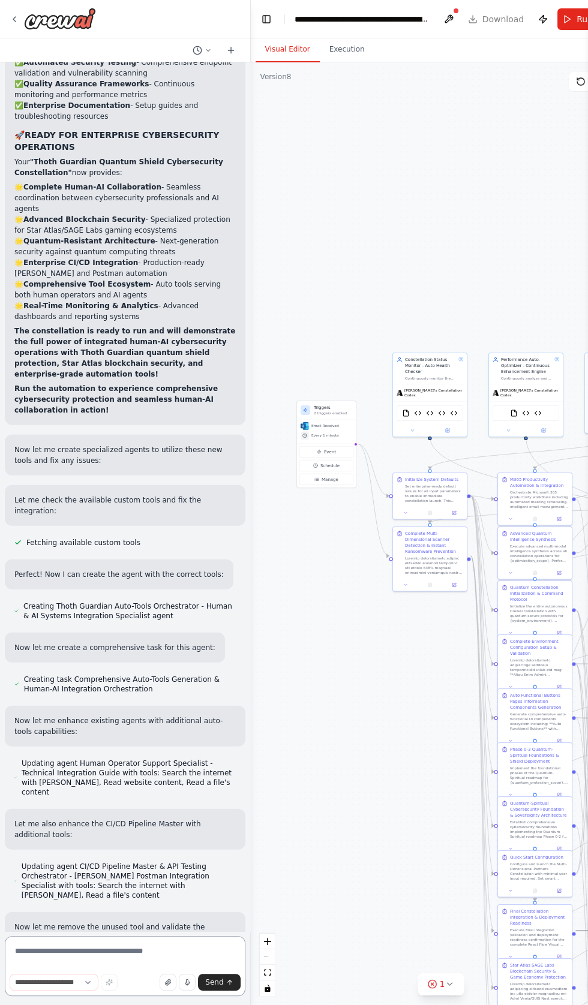
click at [80, 996] on textarea at bounding box center [125, 966] width 241 height 60
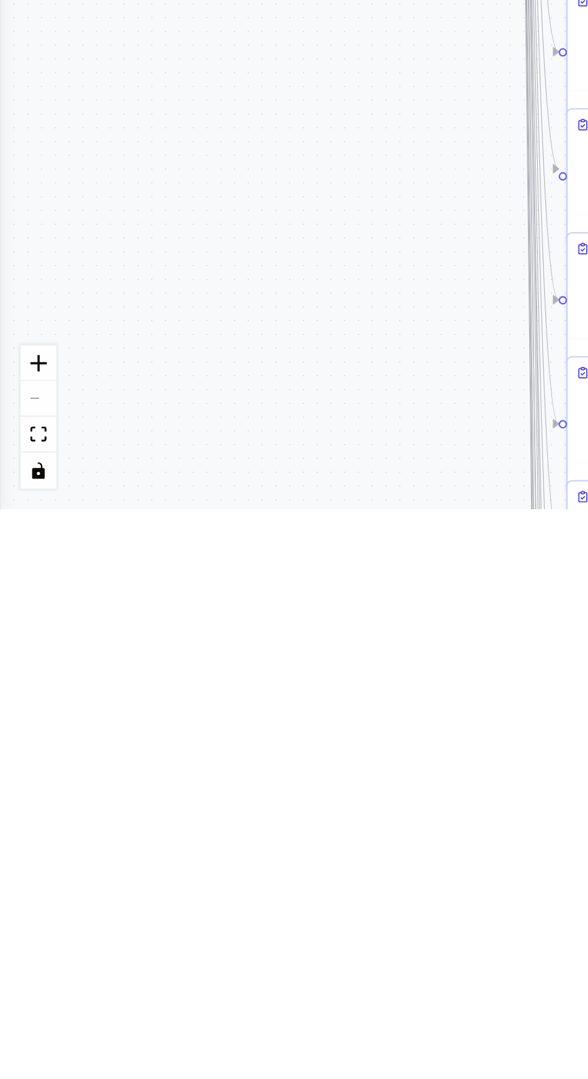
scroll to position [124732, 0]
type textarea "**********"
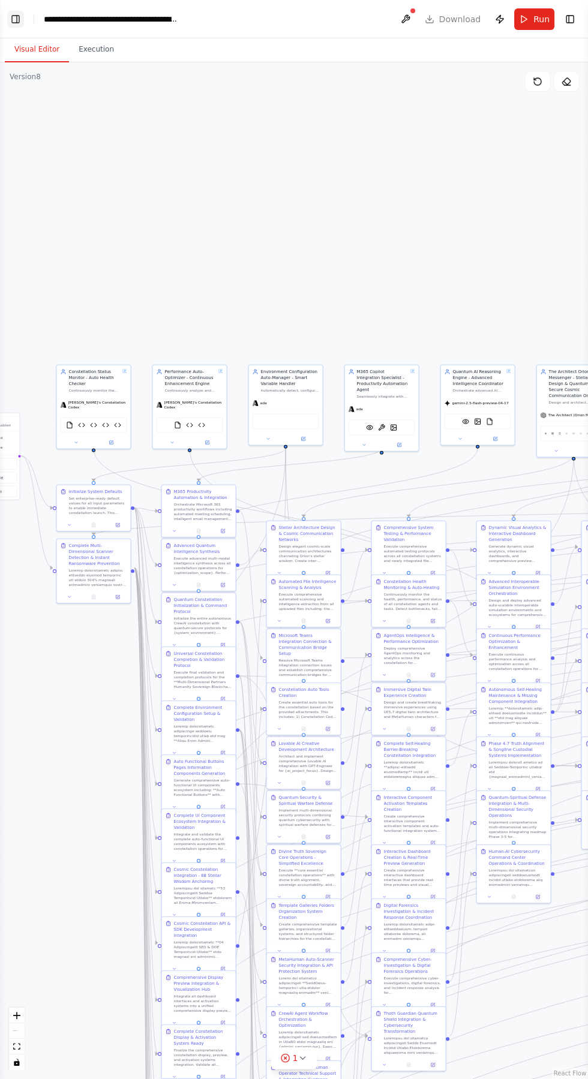
click at [15, 20] on button "Toggle Left Sidebar" at bounding box center [15, 19] width 17 height 17
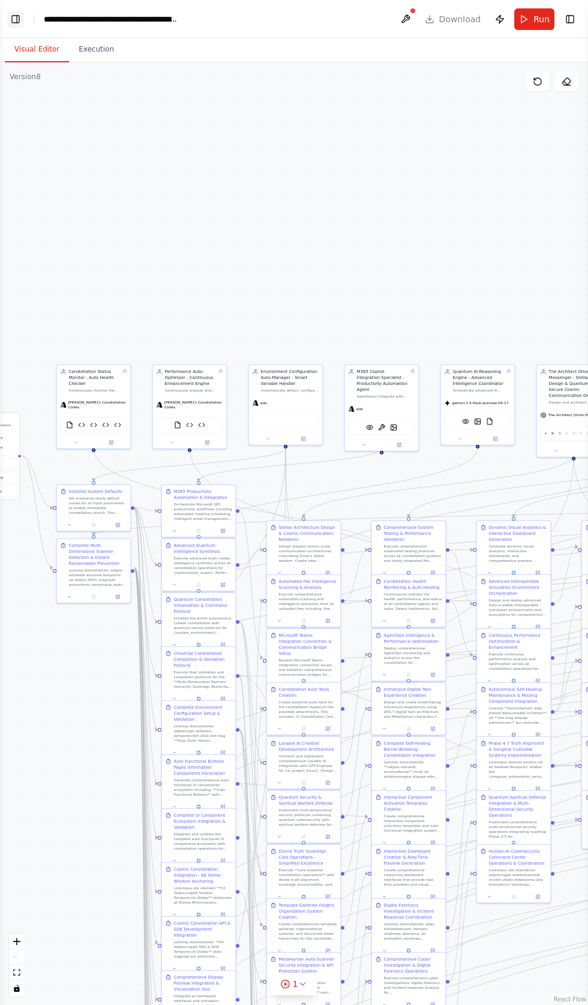
click at [17, 11] on button "Toggle Left Sidebar" at bounding box center [15, 19] width 17 height 17
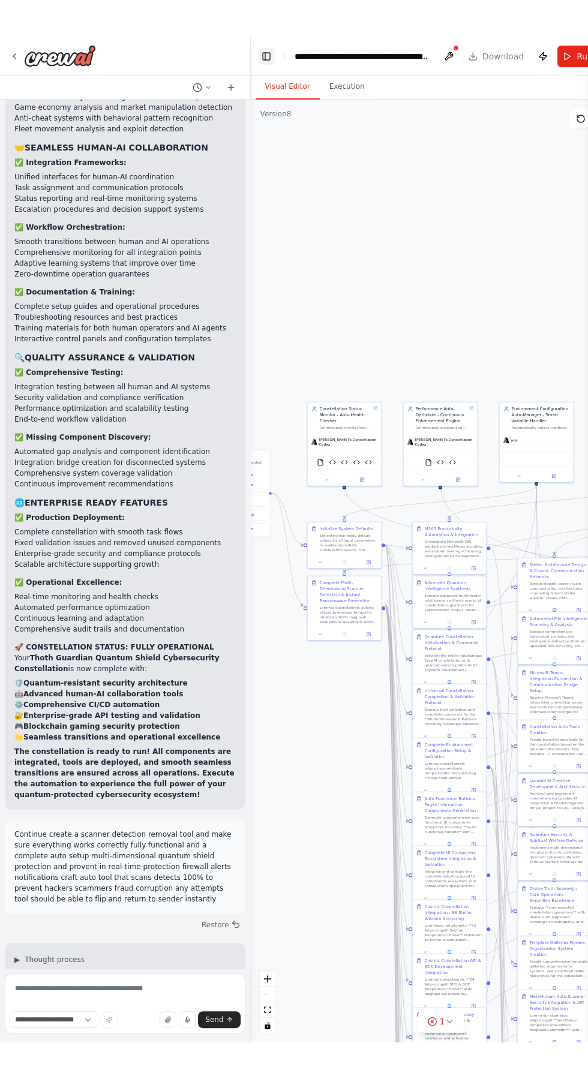
scroll to position [125484, 0]
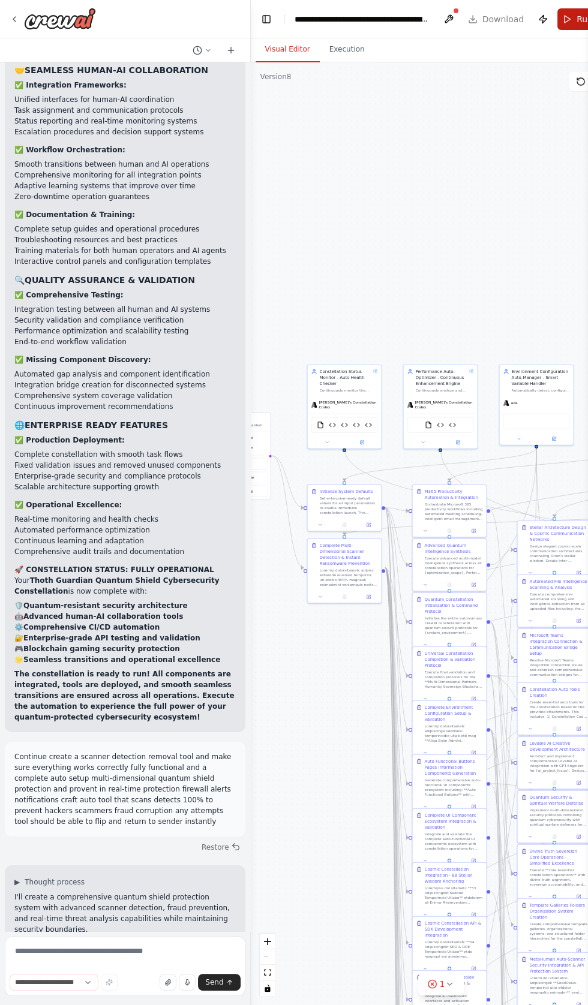
click at [566, 17] on button "Run" at bounding box center [577, 19] width 40 height 22
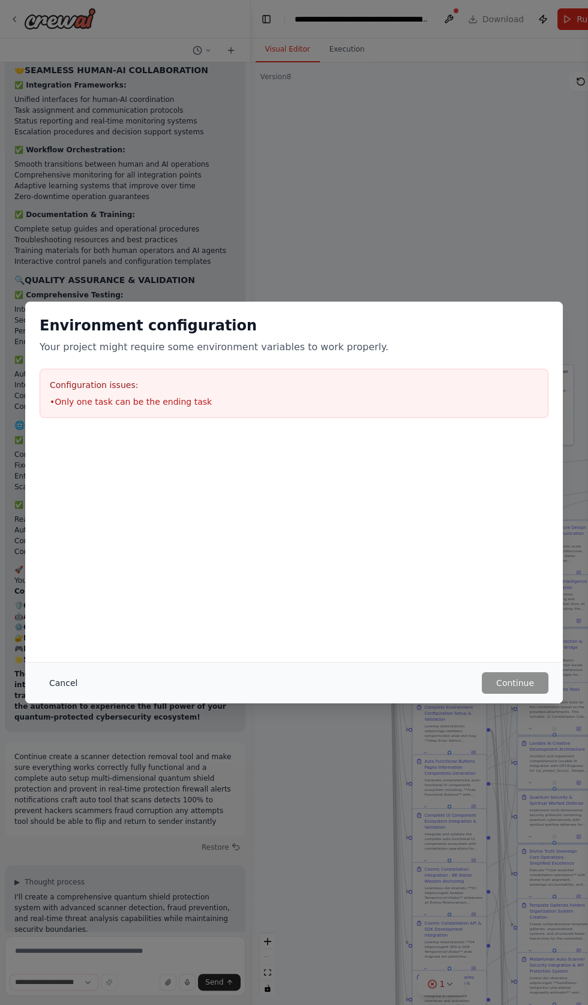
click at [52, 694] on button "Cancel" at bounding box center [63, 683] width 47 height 22
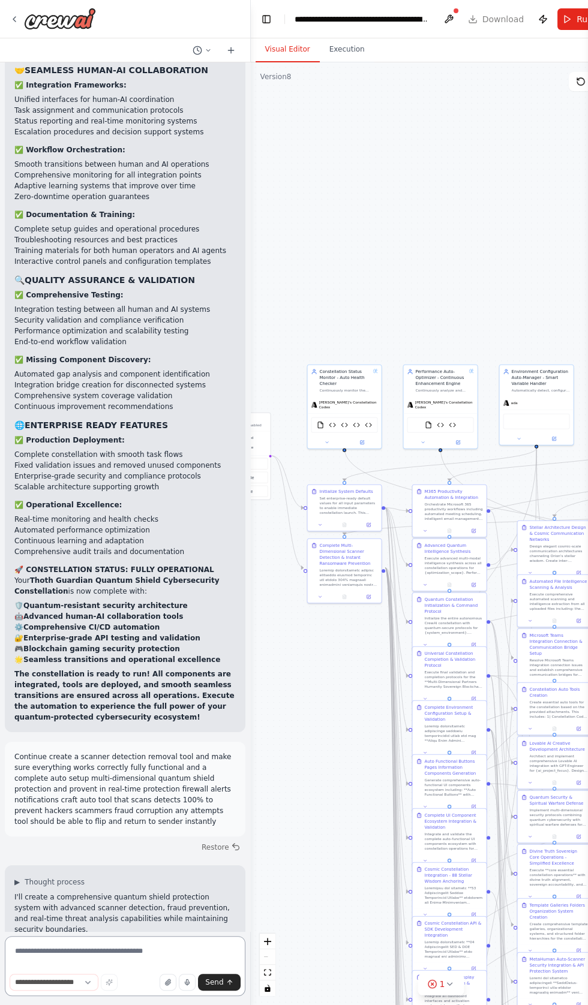
click at [35, 996] on textarea at bounding box center [125, 966] width 241 height 60
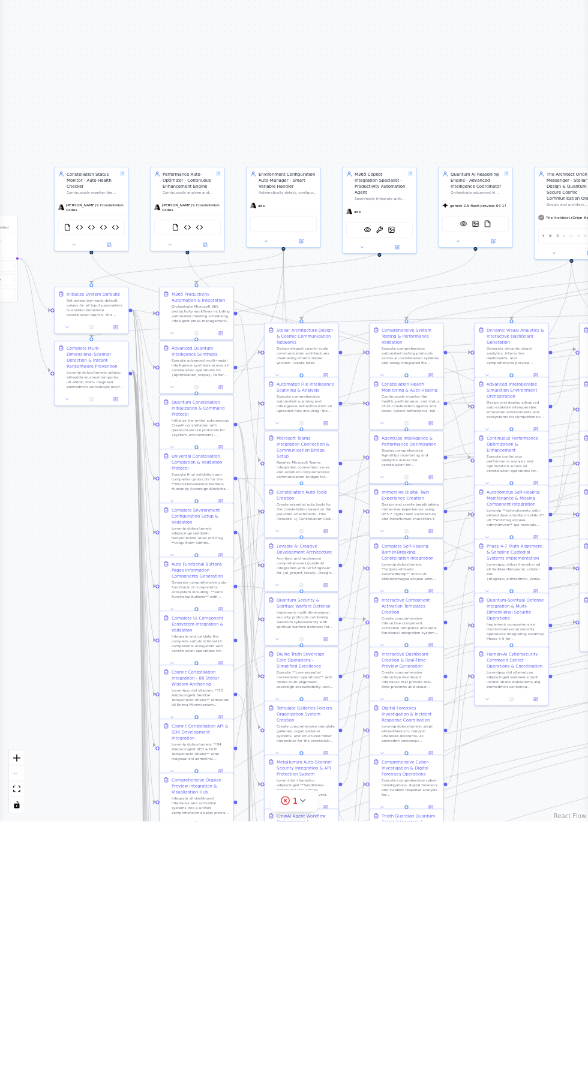
scroll to position [0, 0]
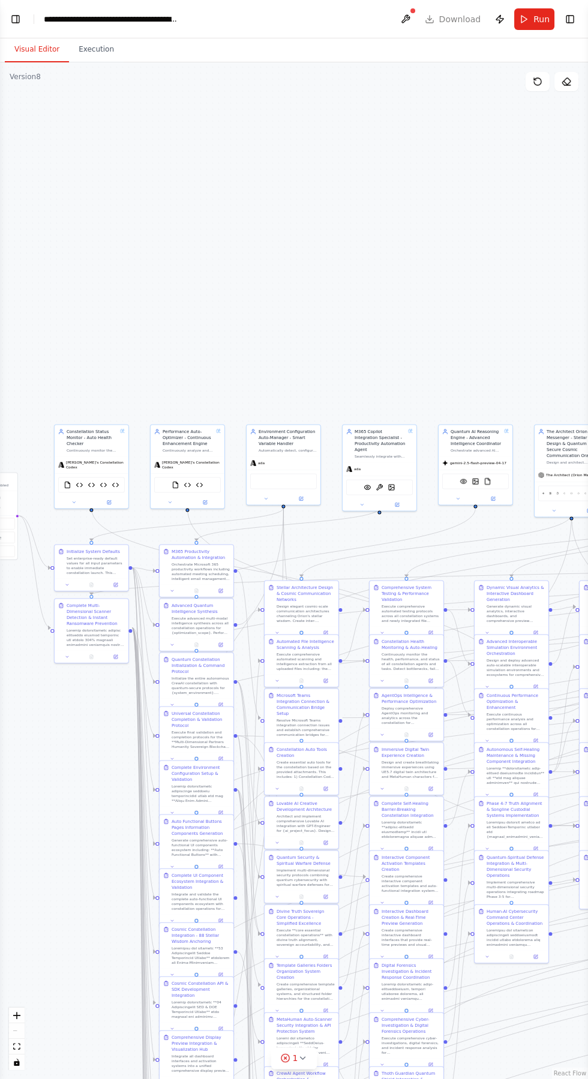
click at [48, 19] on div "**********" at bounding box center [111, 19] width 135 height 12
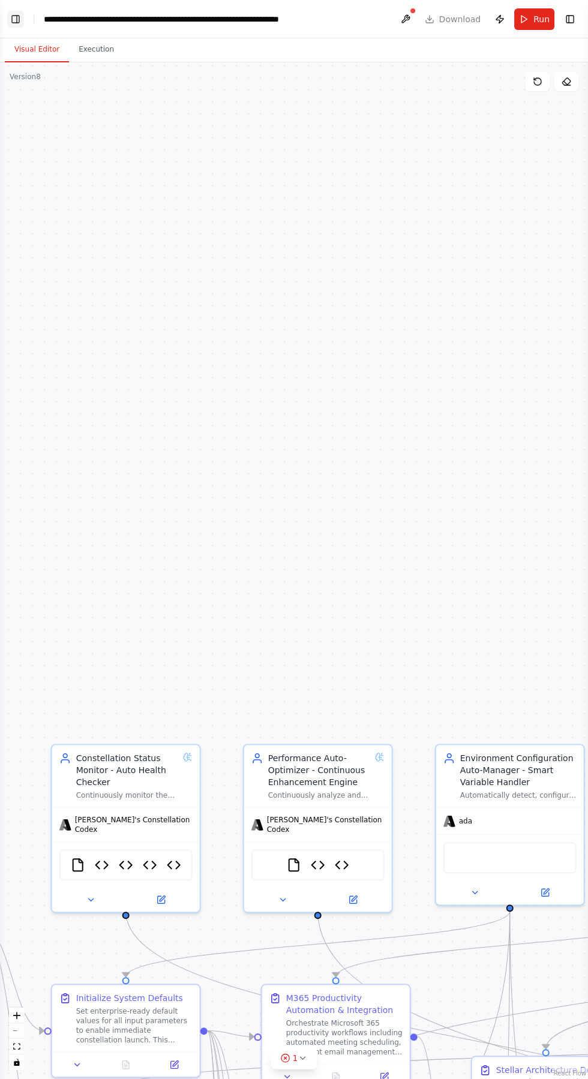
click at [15, 16] on button "Toggle Left Sidebar" at bounding box center [15, 19] width 17 height 17
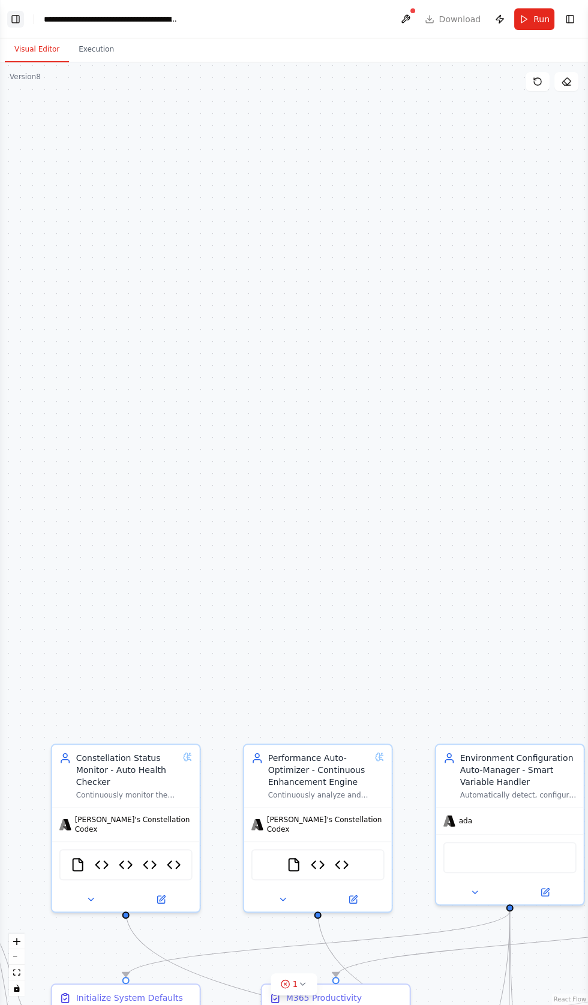
click at [15, 17] on button "Toggle Left Sidebar" at bounding box center [15, 19] width 17 height 17
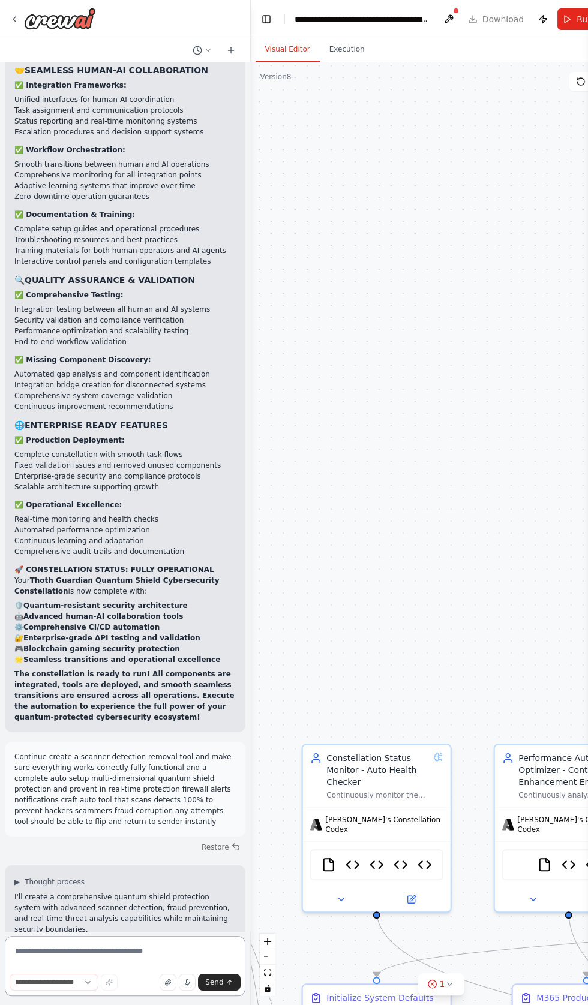
click at [49, 996] on textarea at bounding box center [125, 966] width 241 height 60
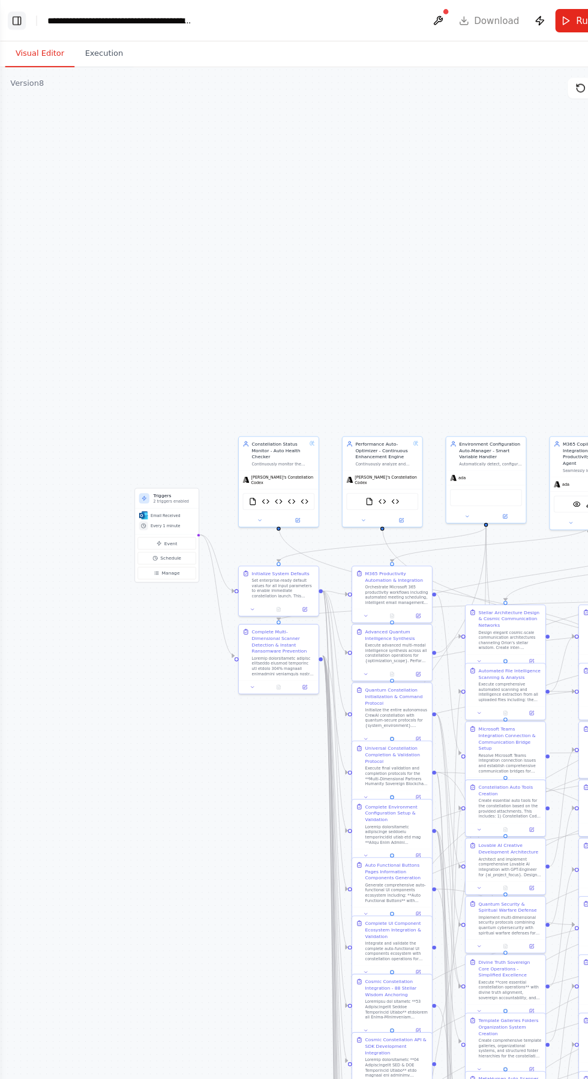
click at [23, 23] on button "Toggle Left Sidebar" at bounding box center [15, 19] width 17 height 17
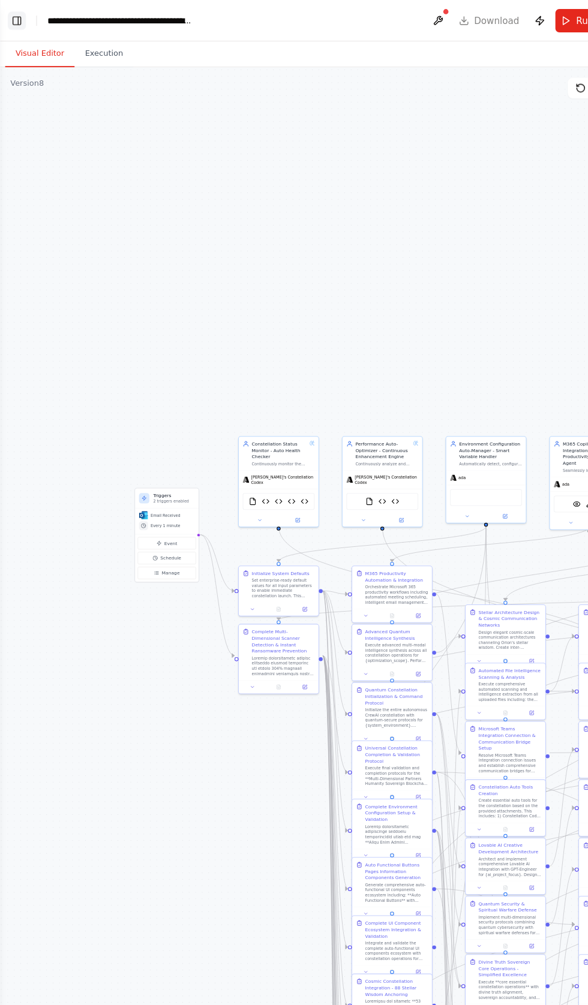
click at [14, 26] on button "Toggle Left Sidebar" at bounding box center [15, 19] width 17 height 17
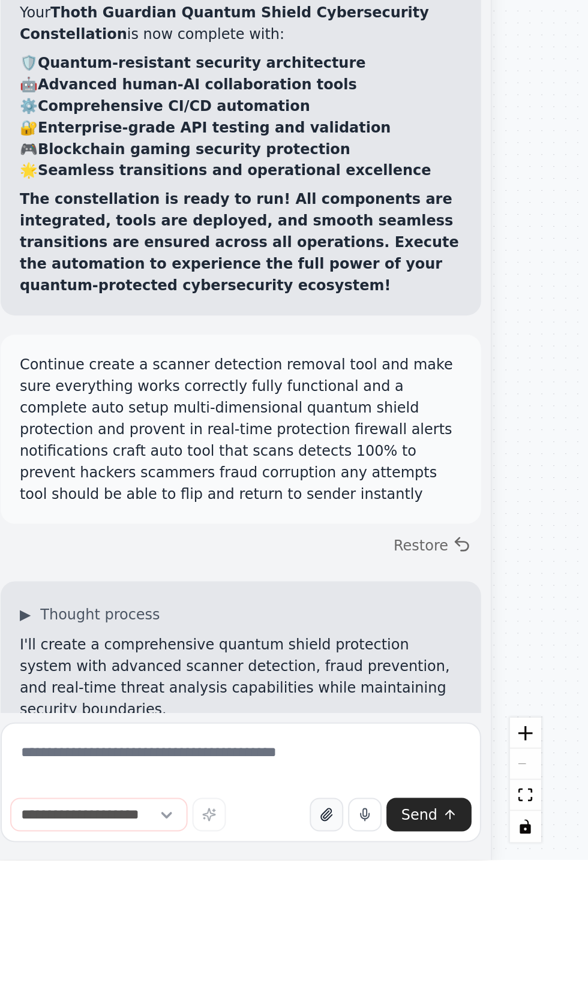
click at [164, 991] on button "button" at bounding box center [168, 982] width 17 height 17
click at [171, 991] on button "button" at bounding box center [168, 982] width 17 height 17
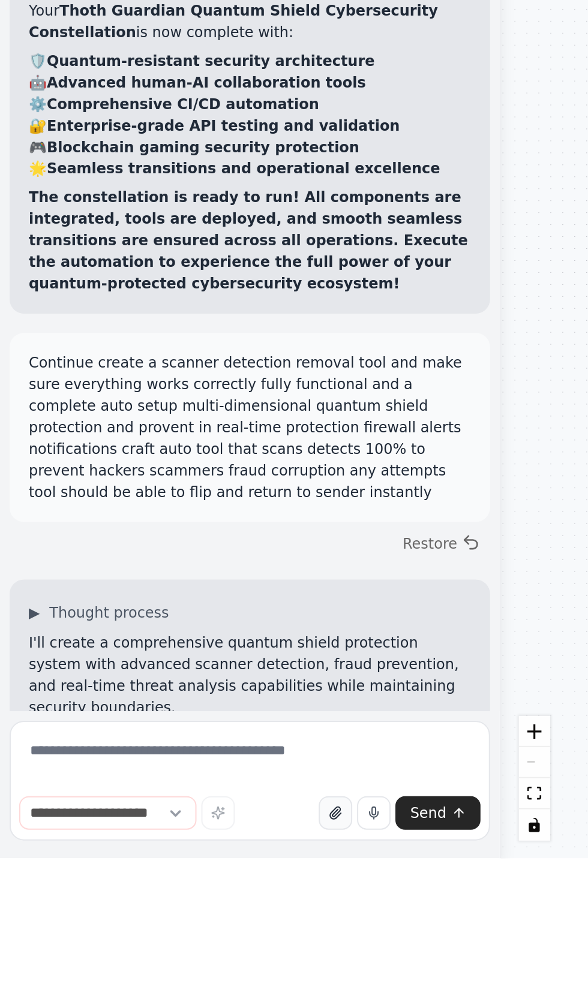
click at [164, 991] on button "button" at bounding box center [168, 982] width 17 height 17
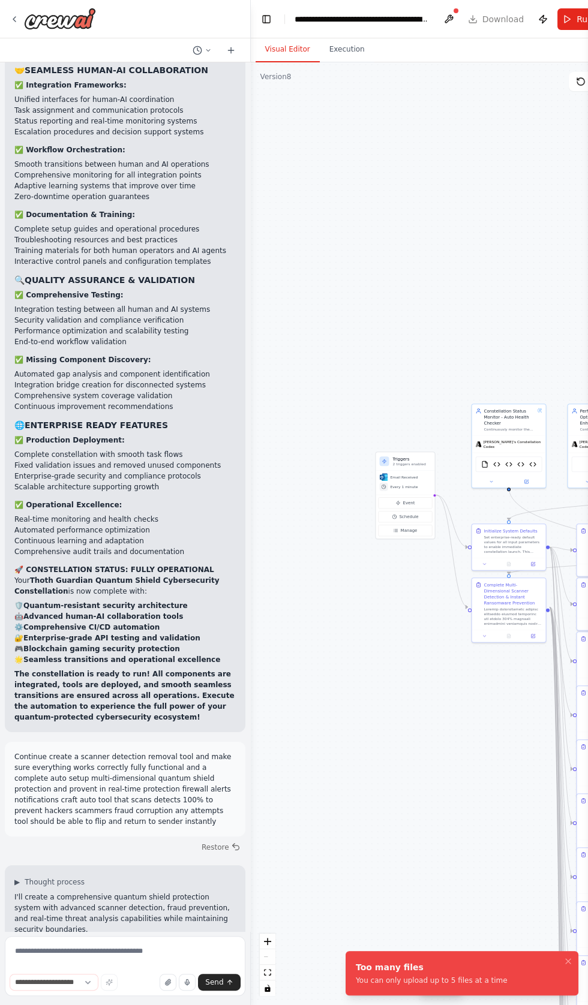
click at [155, 991] on div "**********" at bounding box center [125, 982] width 231 height 17
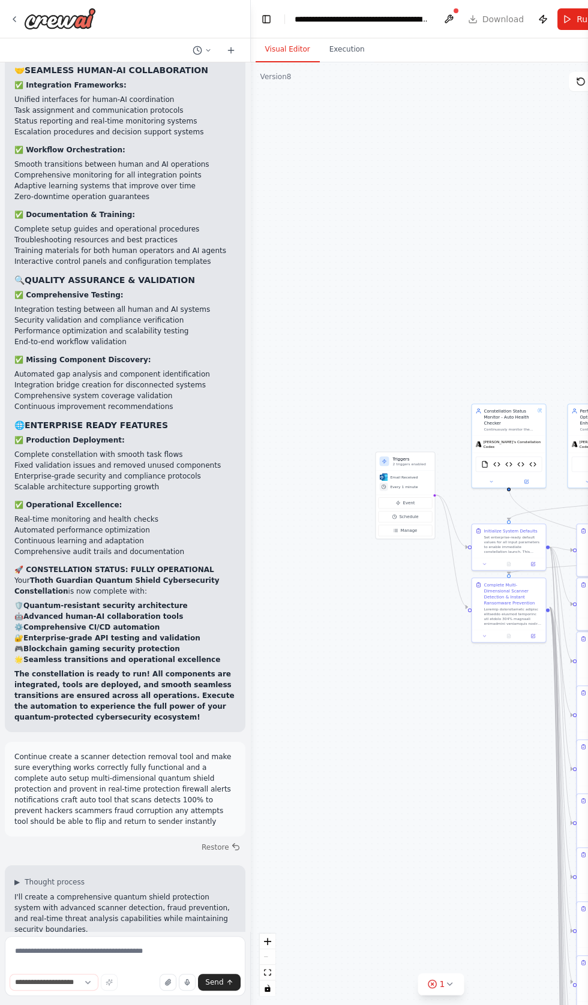
click at [156, 991] on div "**********" at bounding box center [125, 982] width 231 height 17
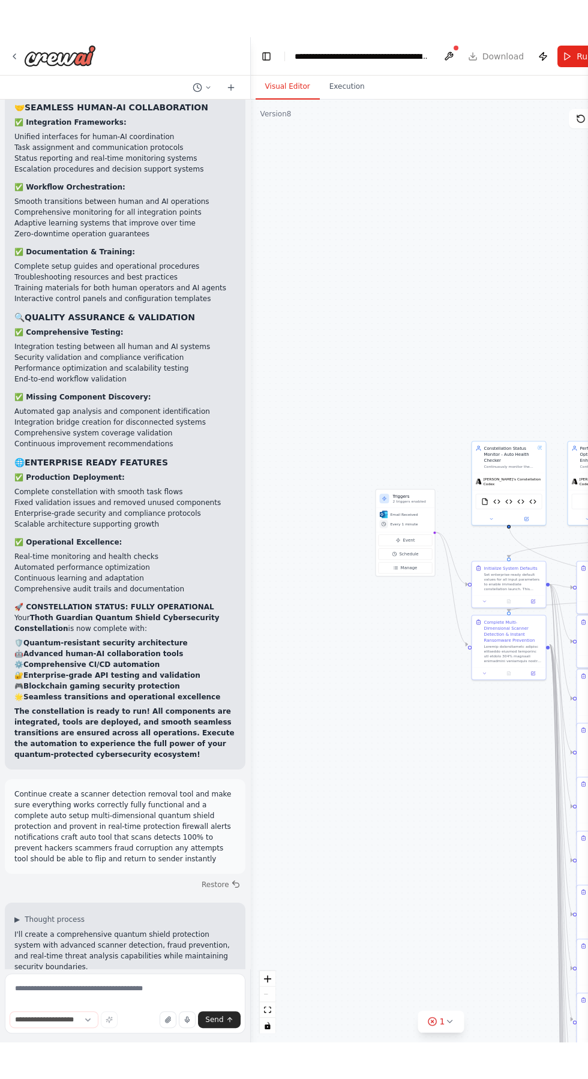
scroll to position [125452, 0]
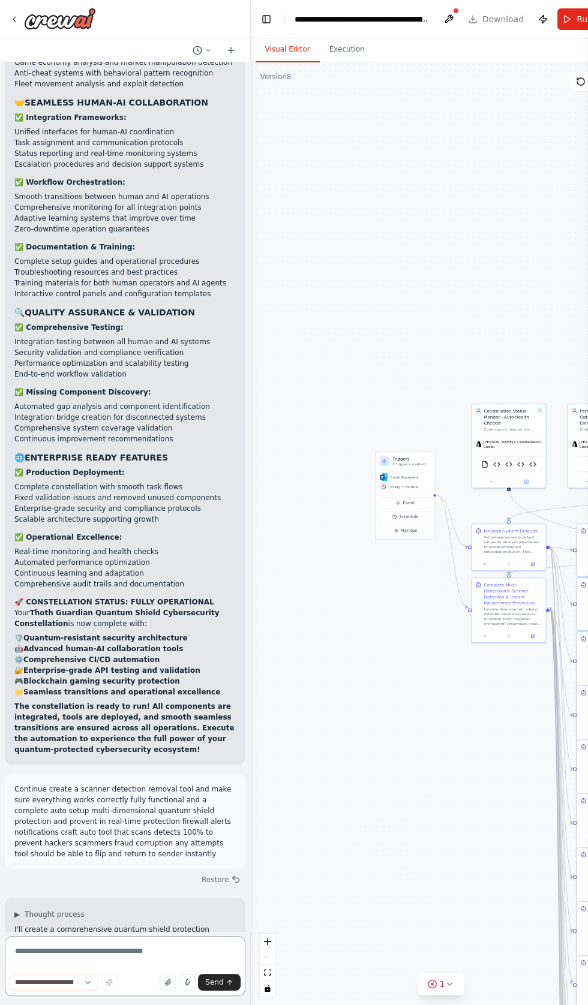
click at [146, 996] on textarea at bounding box center [125, 966] width 241 height 60
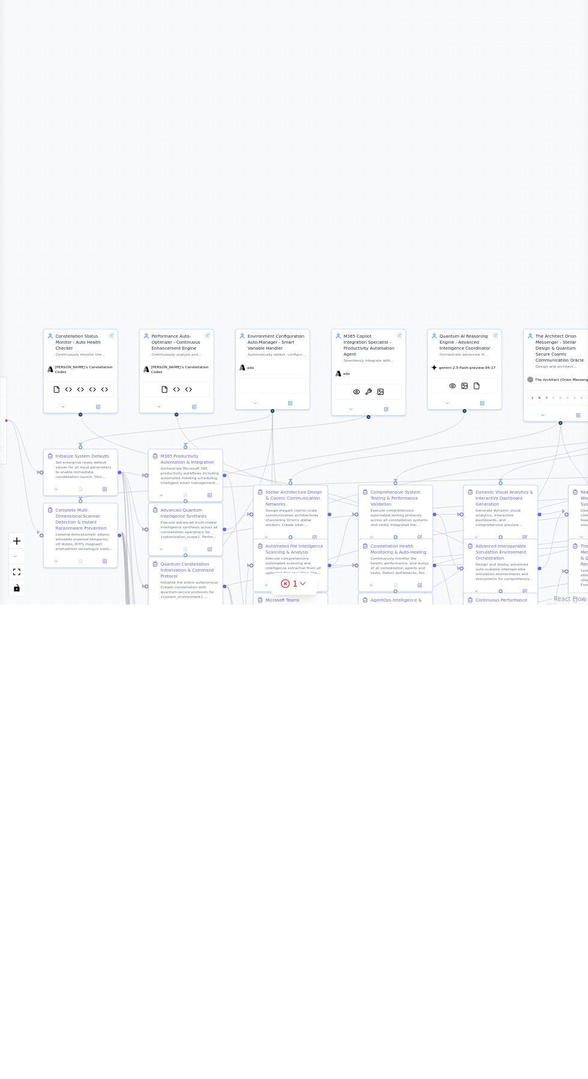
scroll to position [0, 0]
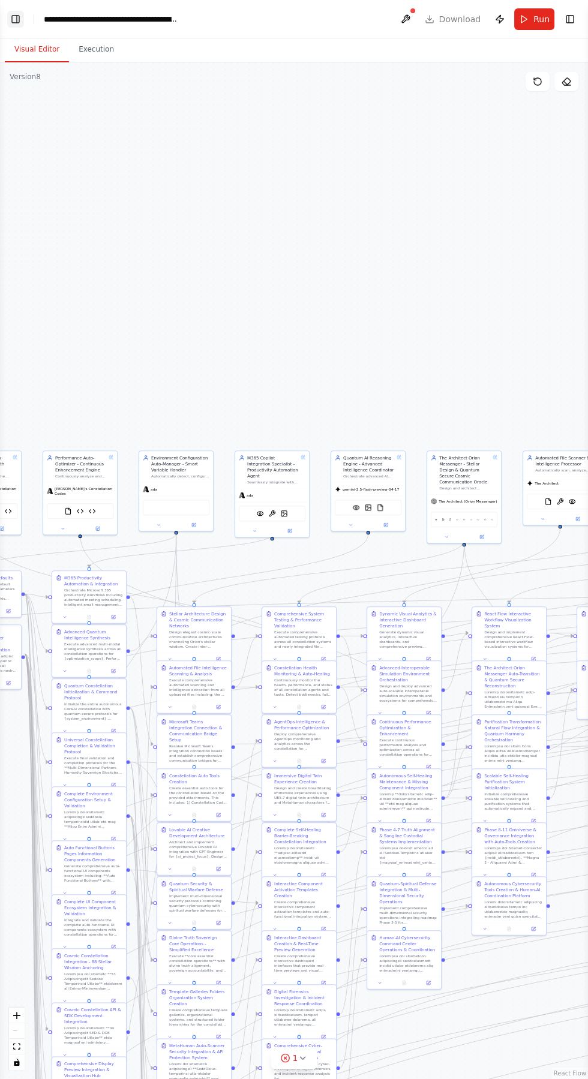
click at [23, 23] on button "Toggle Left Sidebar" at bounding box center [15, 19] width 17 height 17
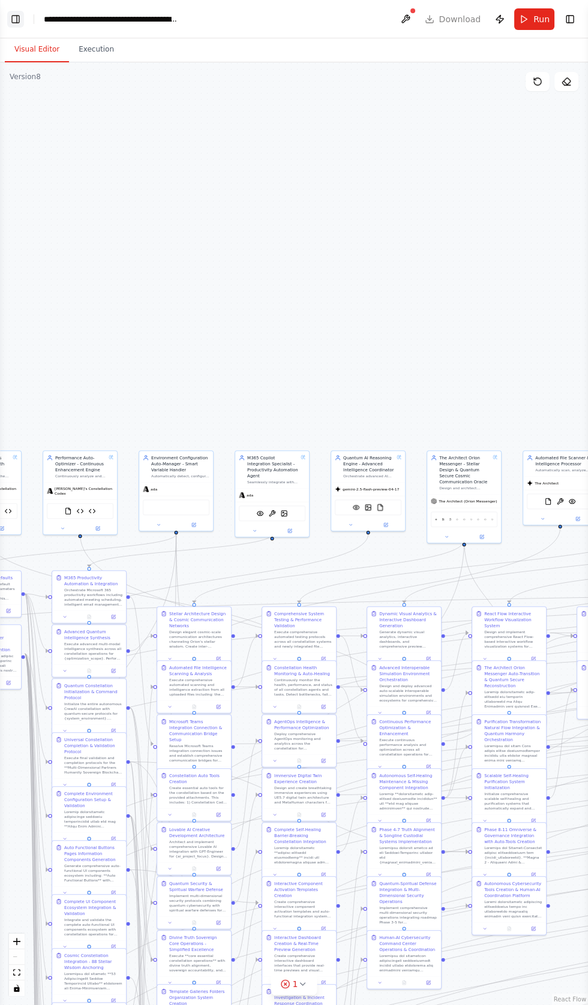
click at [16, 19] on button "Toggle Left Sidebar" at bounding box center [15, 19] width 17 height 17
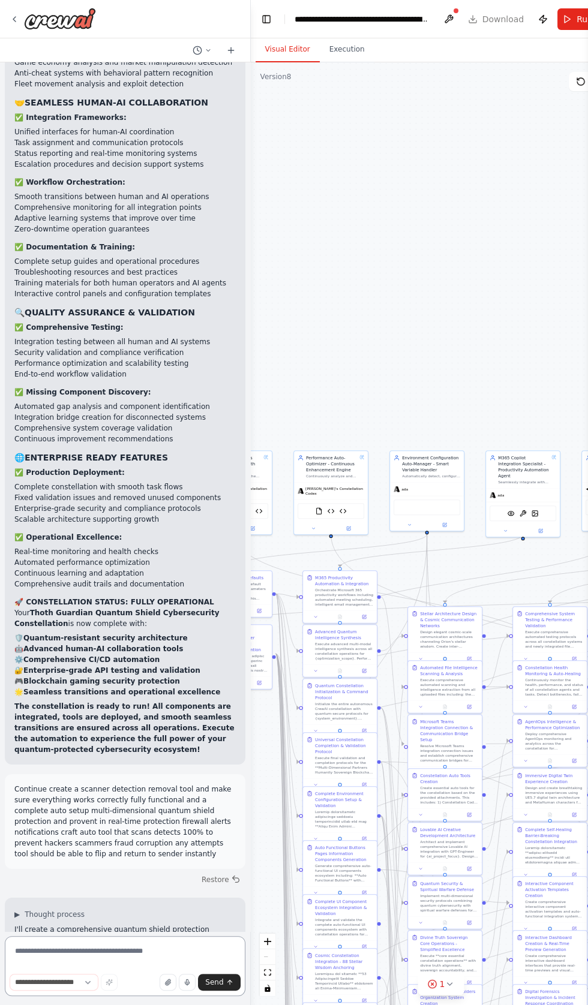
click at [159, 996] on textarea at bounding box center [125, 966] width 241 height 60
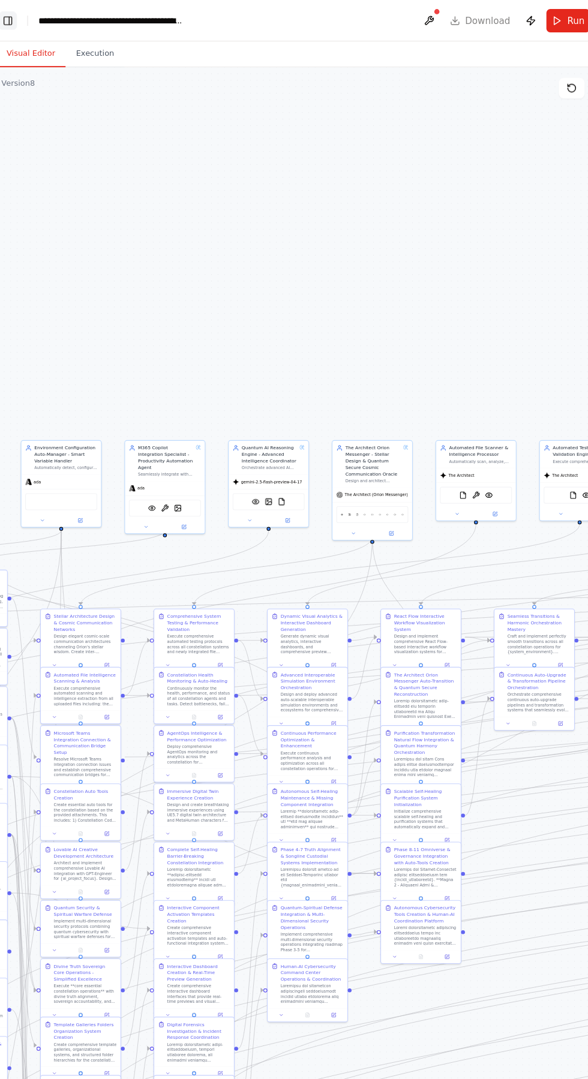
click at [20, 18] on button "Toggle Left Sidebar" at bounding box center [15, 19] width 17 height 17
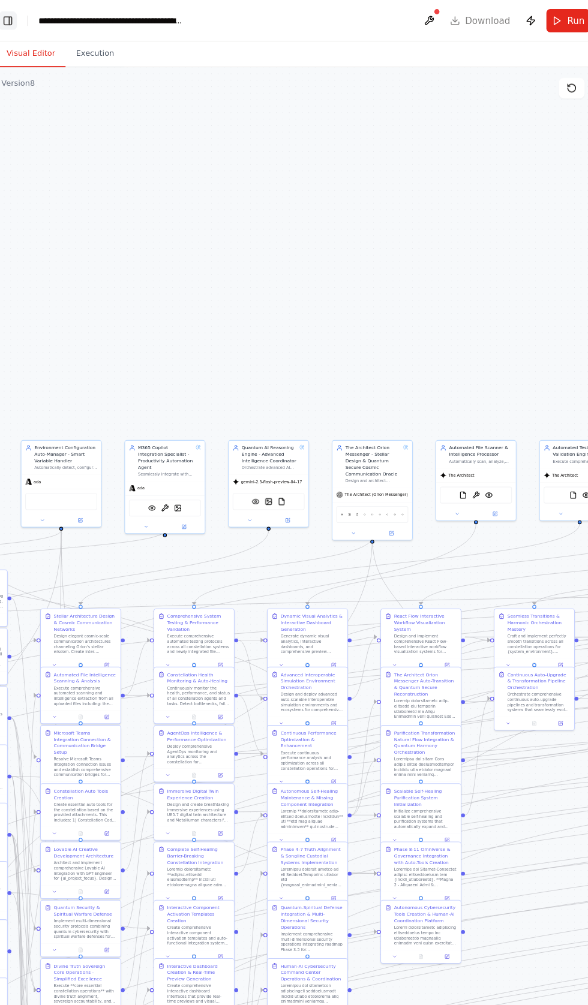
click at [15, 17] on button "Toggle Left Sidebar" at bounding box center [15, 19] width 17 height 17
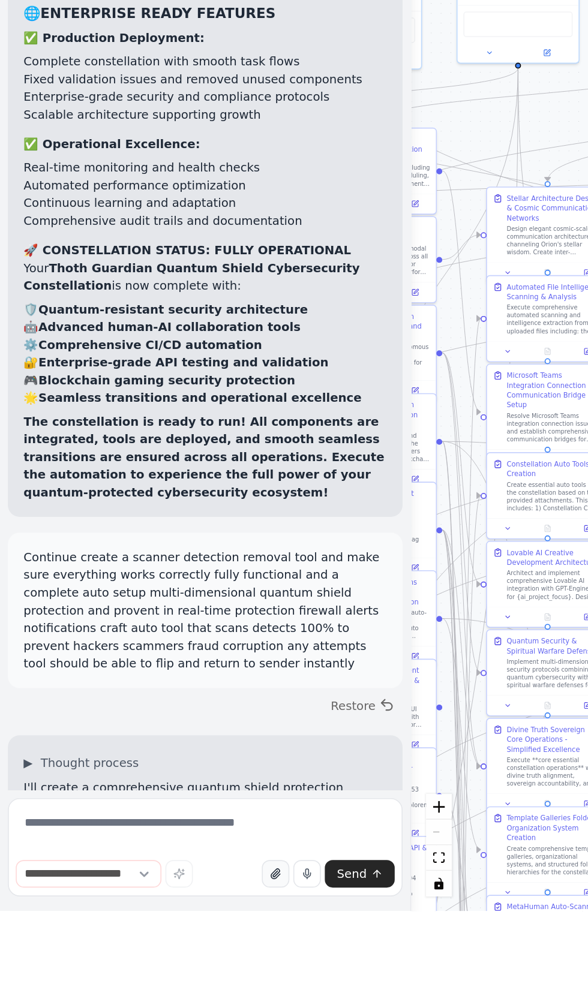
click at [168, 986] on icon "button" at bounding box center [167, 982] width 7 height 7
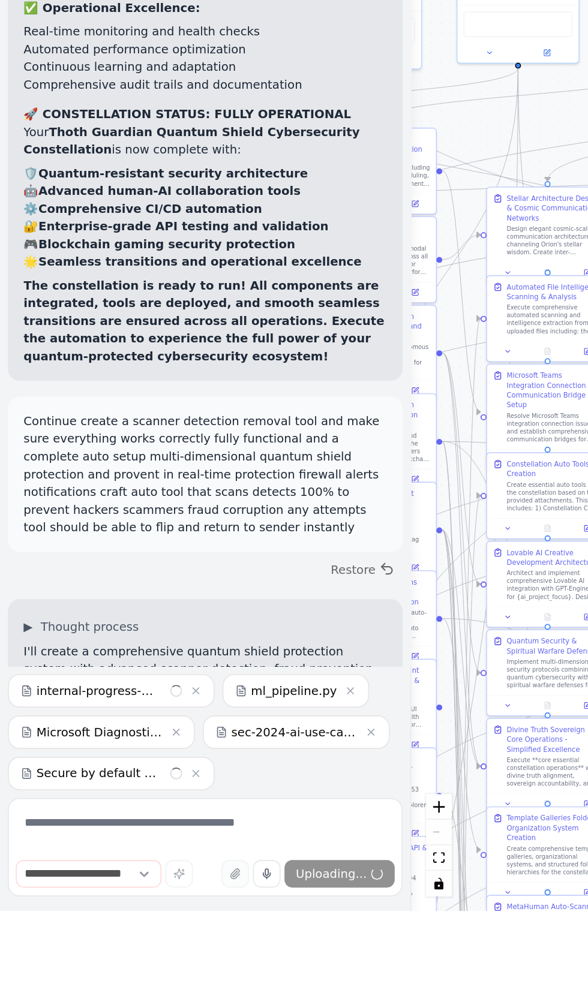
scroll to position [125526, 0]
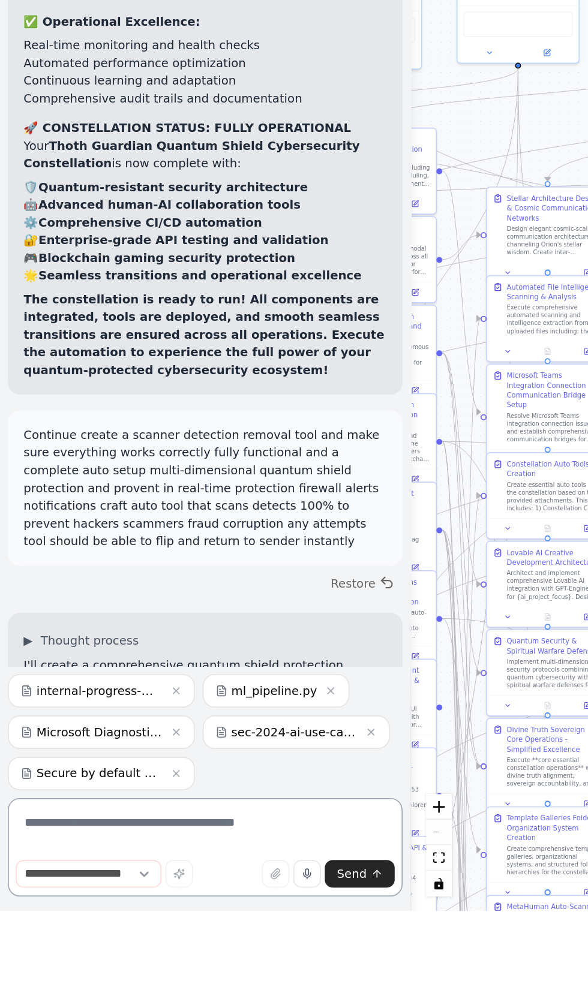
click at [34, 996] on textarea at bounding box center [125, 966] width 241 height 60
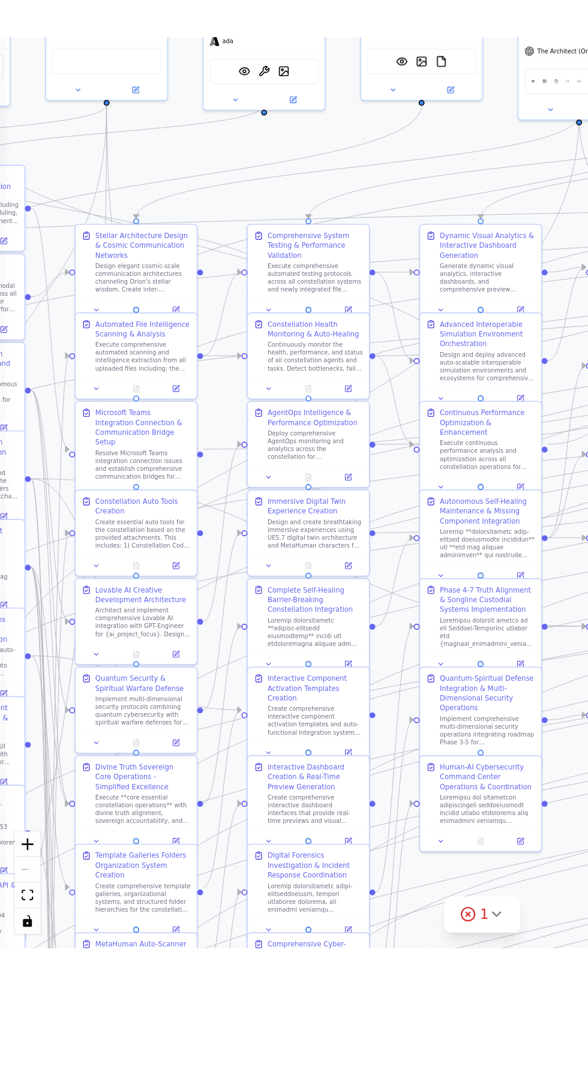
scroll to position [0, 0]
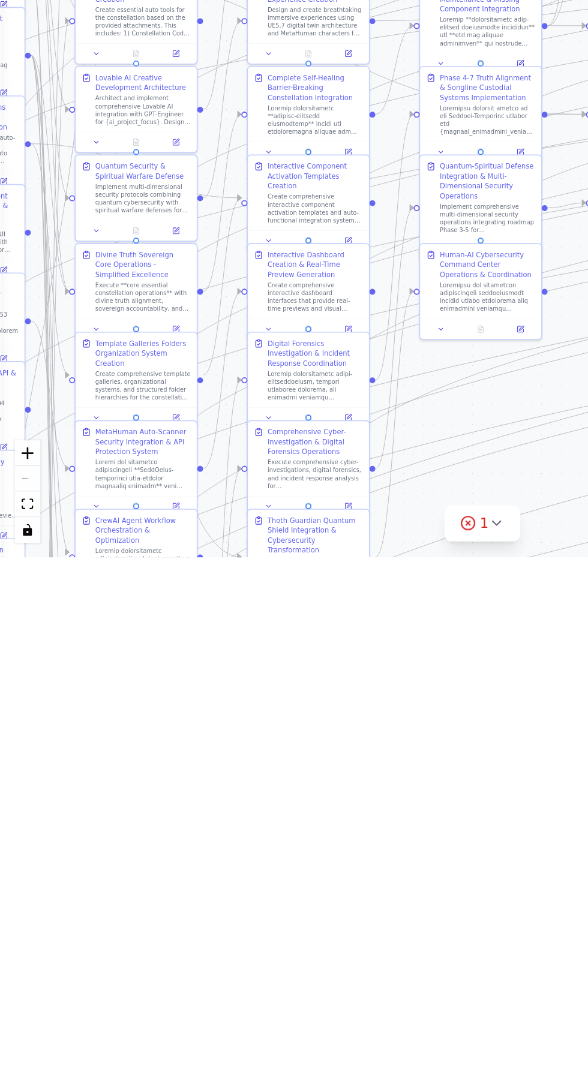
type textarea "**********"
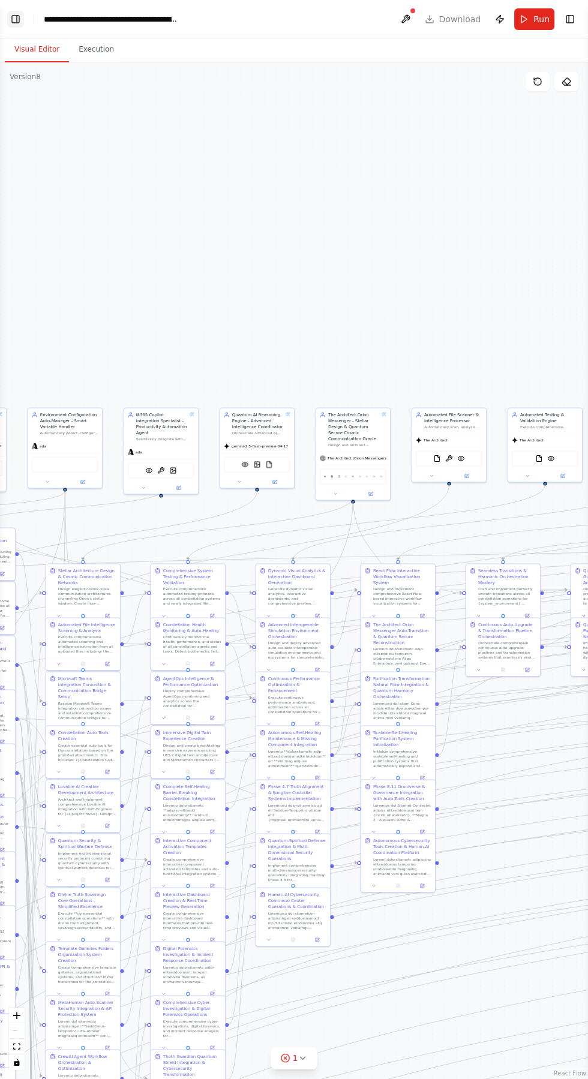
click at [20, 19] on button "Toggle Left Sidebar" at bounding box center [15, 19] width 17 height 17
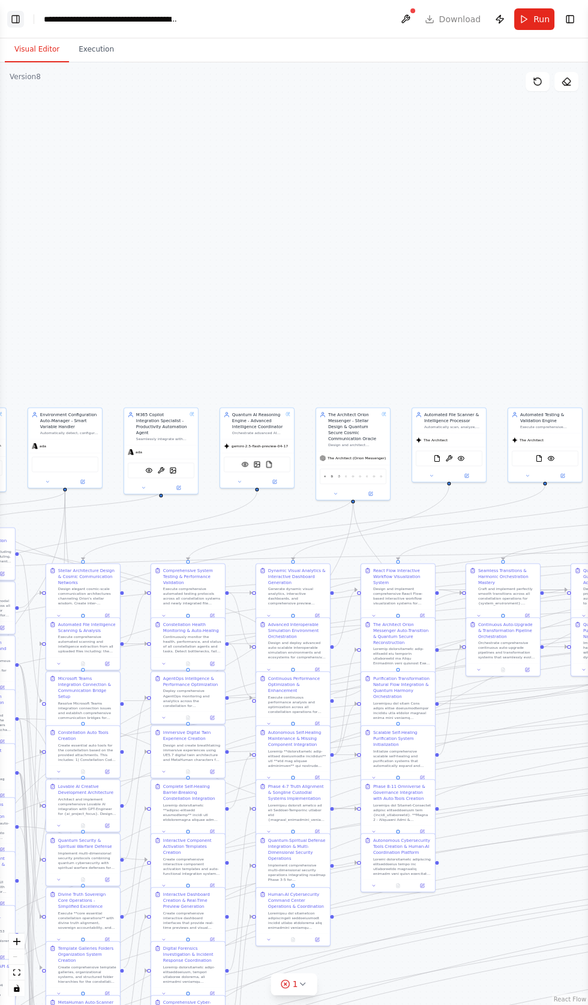
scroll to position [125511, 0]
click at [15, 18] on button "Toggle Left Sidebar" at bounding box center [15, 19] width 17 height 17
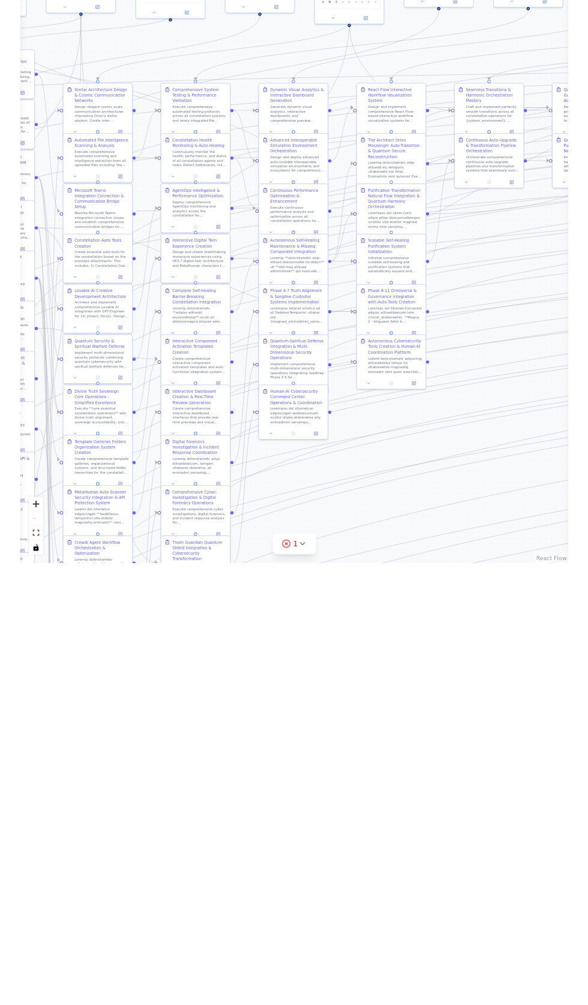
scroll to position [0, 0]
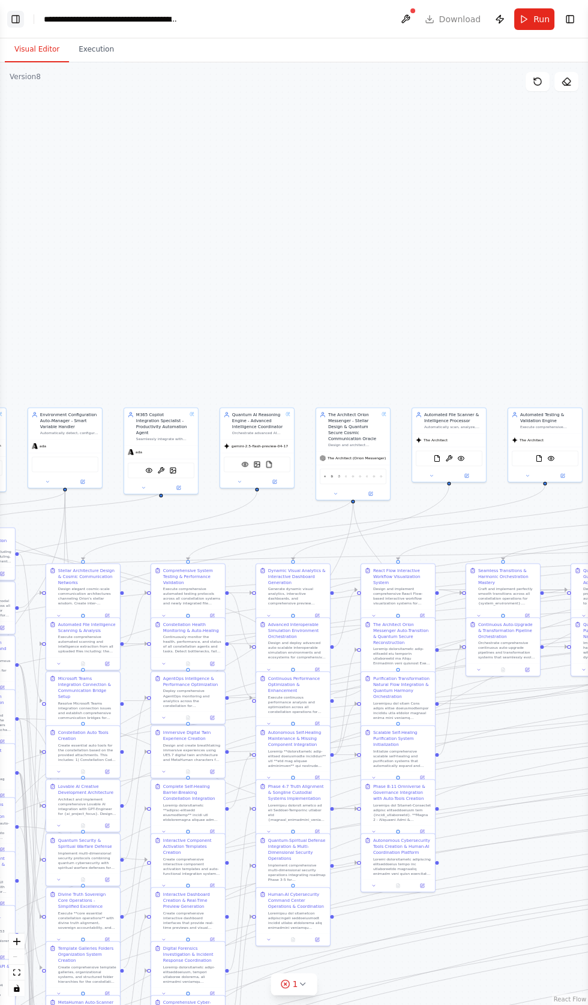
click at [18, 22] on button "Toggle Left Sidebar" at bounding box center [15, 19] width 17 height 17
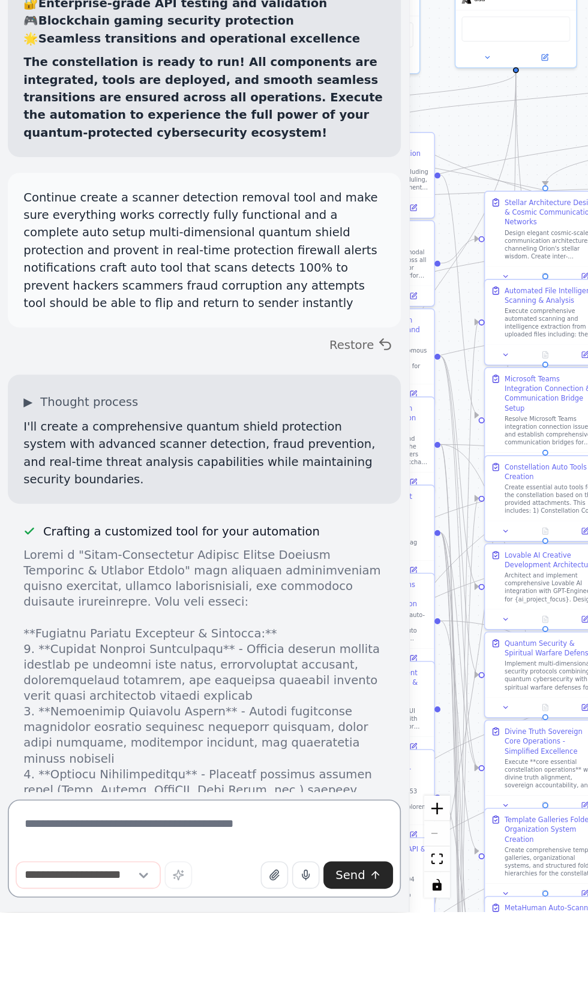
click at [62, 996] on textarea at bounding box center [125, 966] width 241 height 60
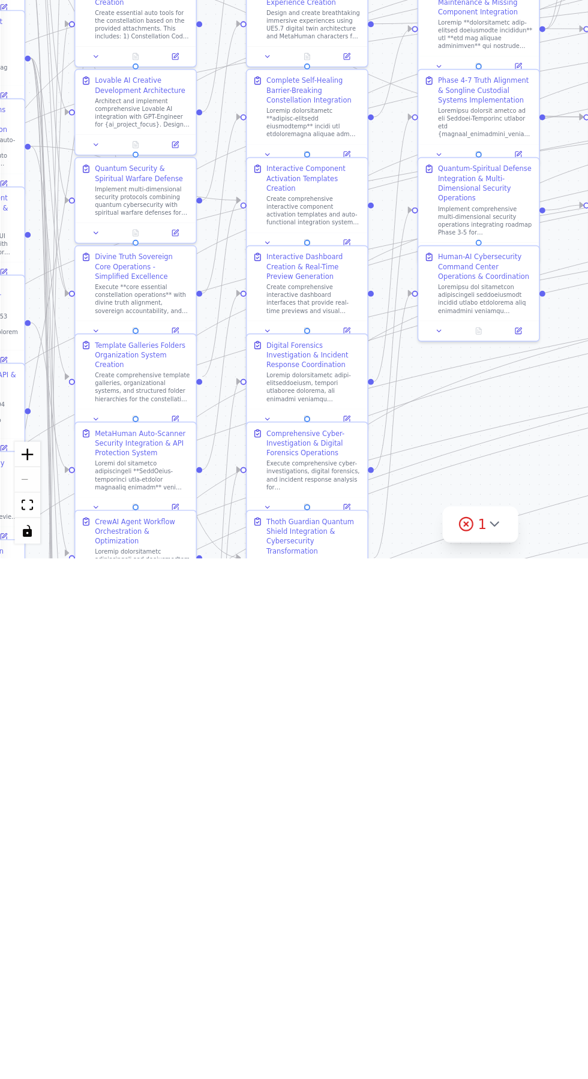
type textarea "**********"
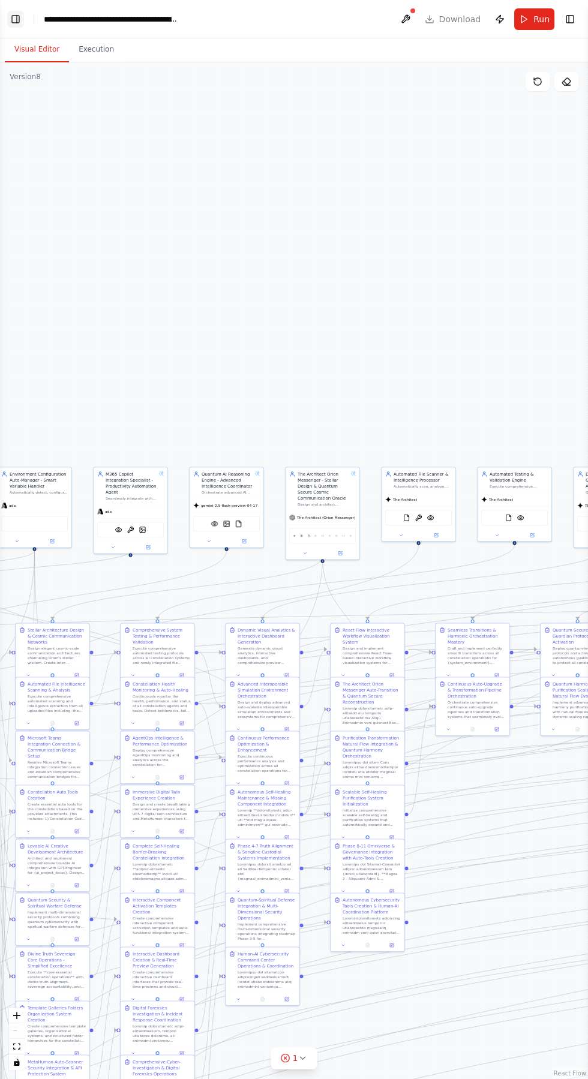
click at [19, 19] on button "Toggle Left Sidebar" at bounding box center [15, 19] width 17 height 17
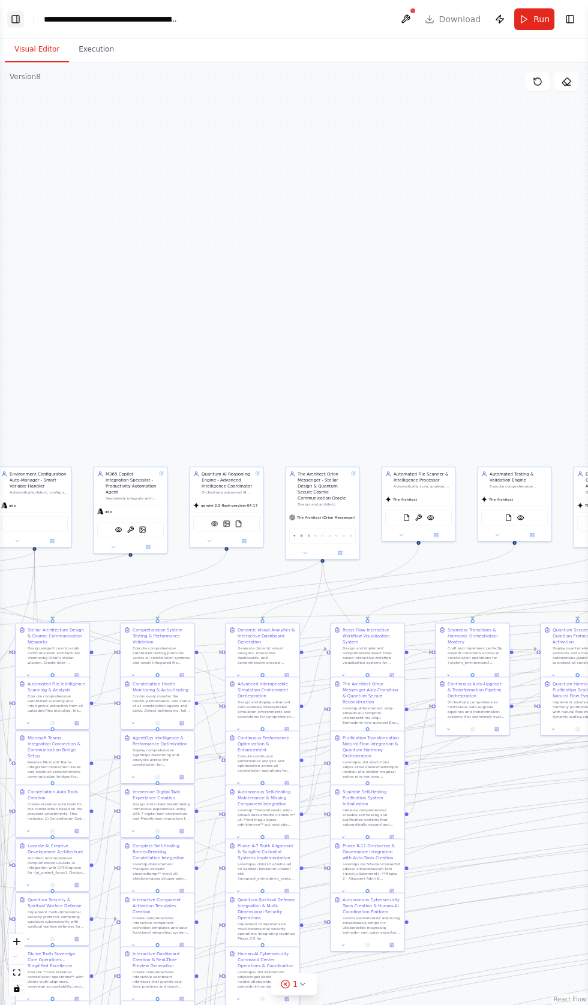
scroll to position [125779, 0]
click at [18, 19] on button "Toggle Left Sidebar" at bounding box center [15, 19] width 17 height 17
